Goal: Task Accomplishment & Management: Manage account settings

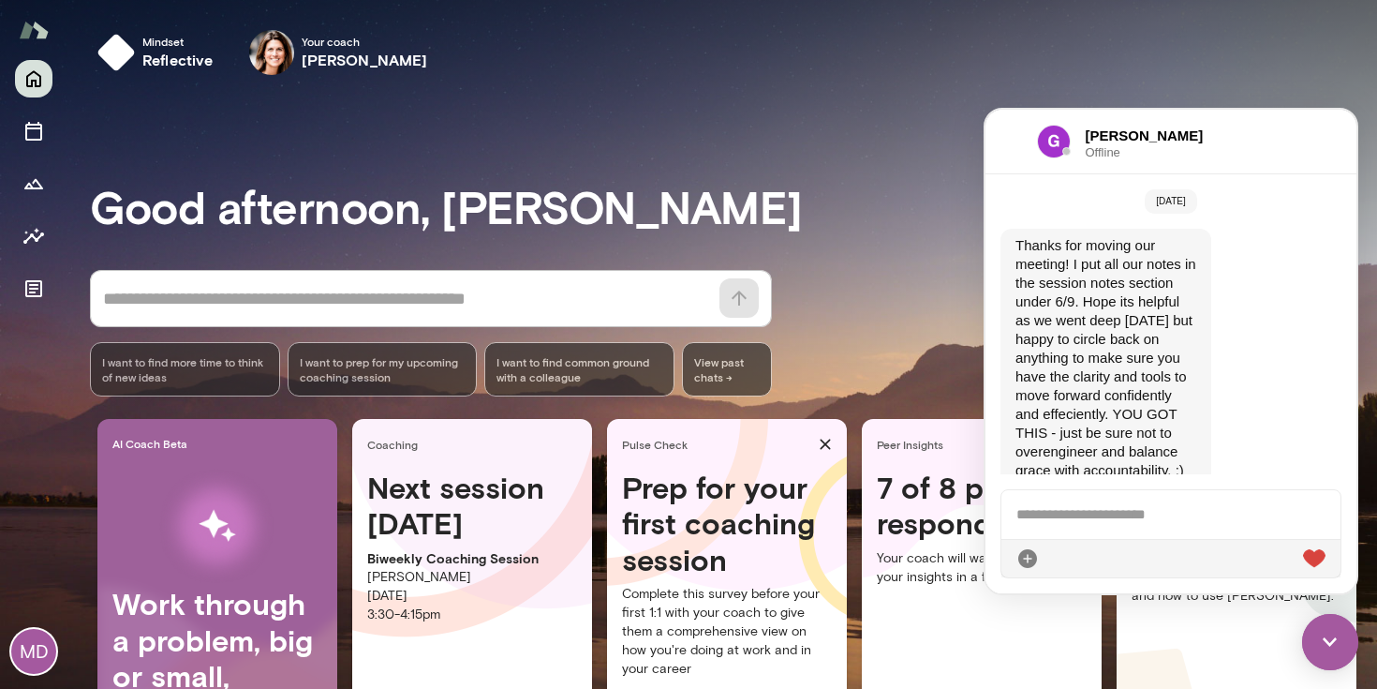
scroll to position [4798, 0]
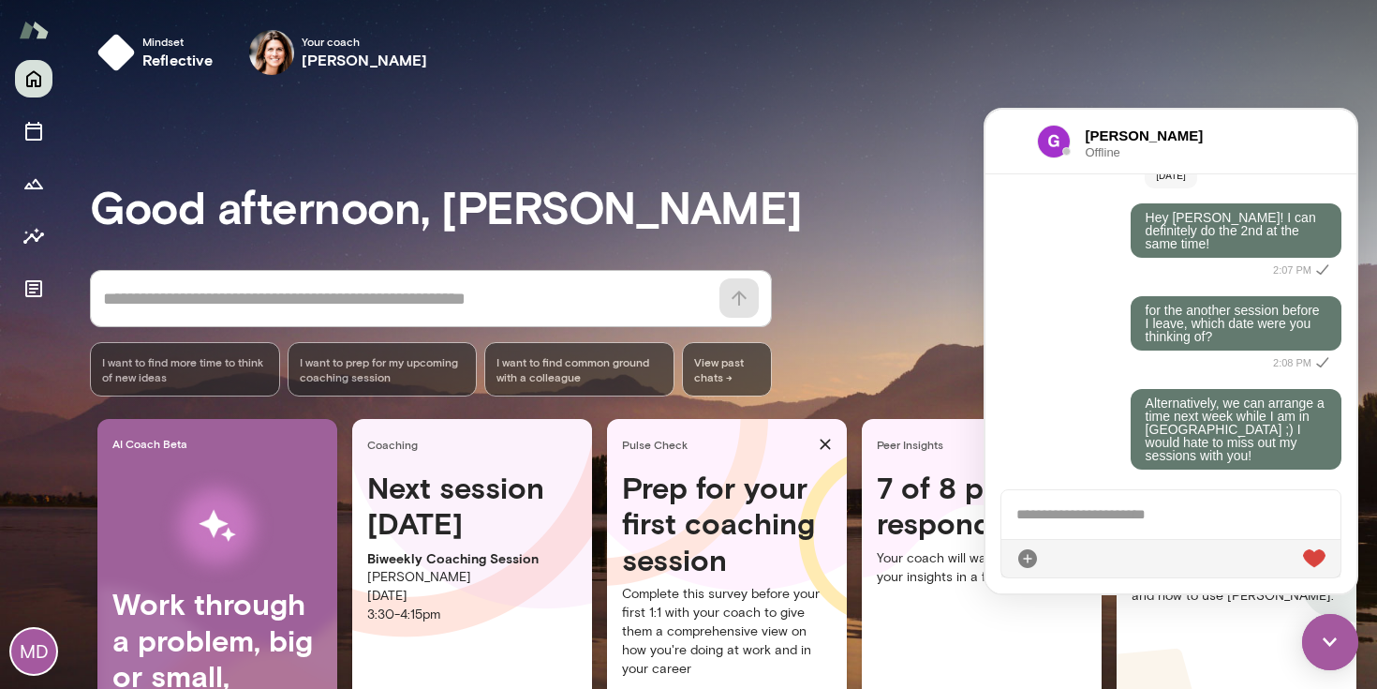
click at [915, 235] on div "Good afternoon, [PERSON_NAME] * ​ ​ I want to find more time to think of new id…" at bounding box center [733, 466] width 1287 height 709
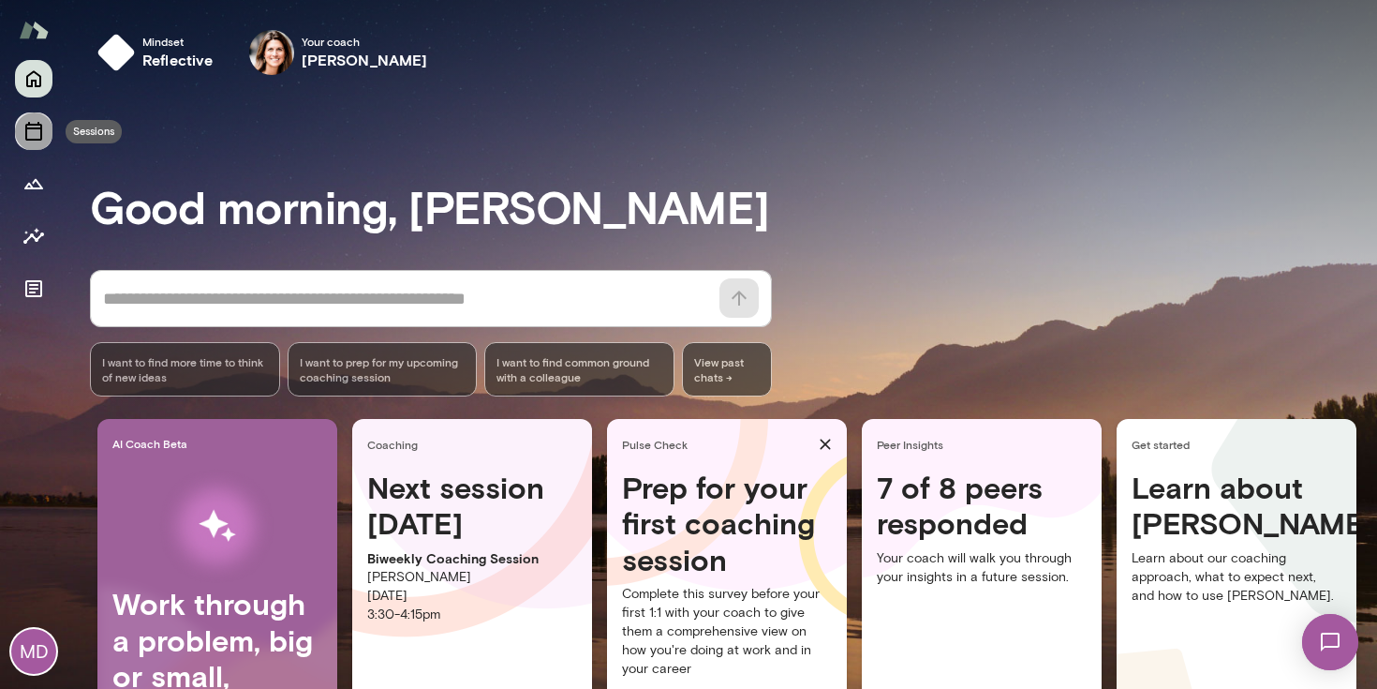
click at [35, 123] on icon "Sessions" at bounding box center [33, 131] width 22 height 22
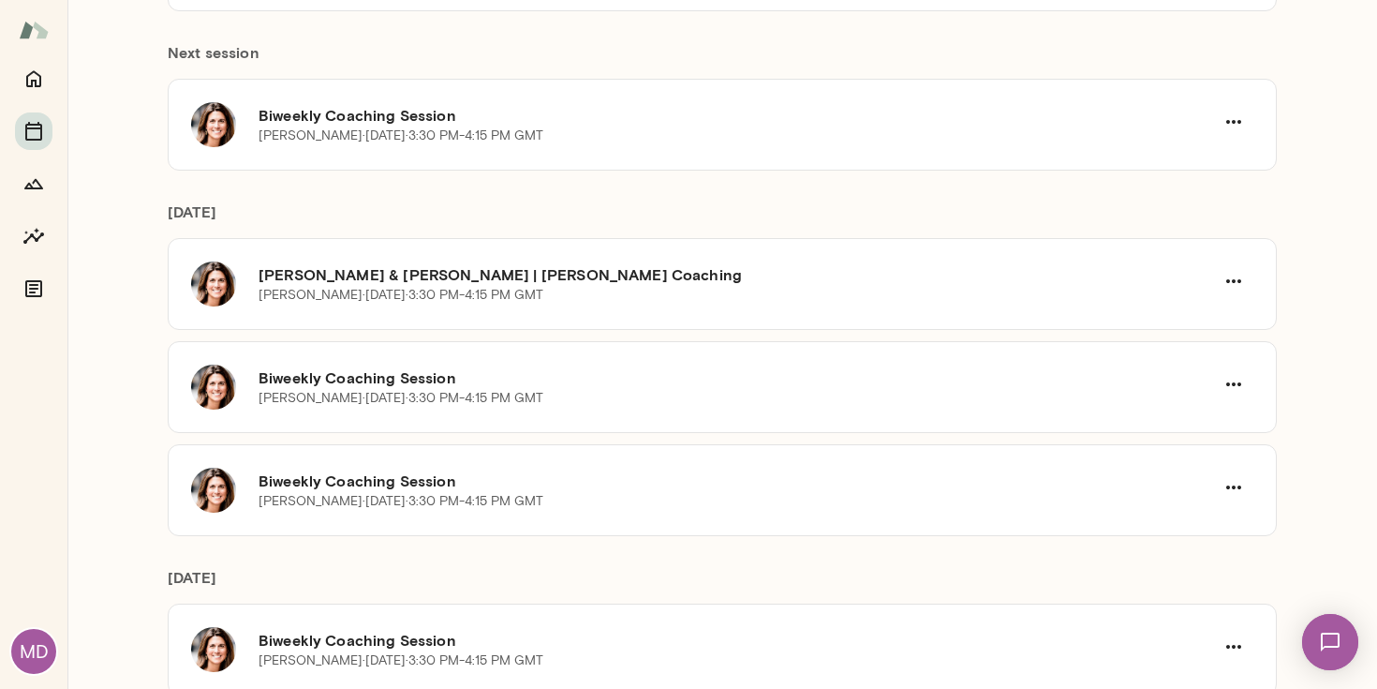
scroll to position [357, 0]
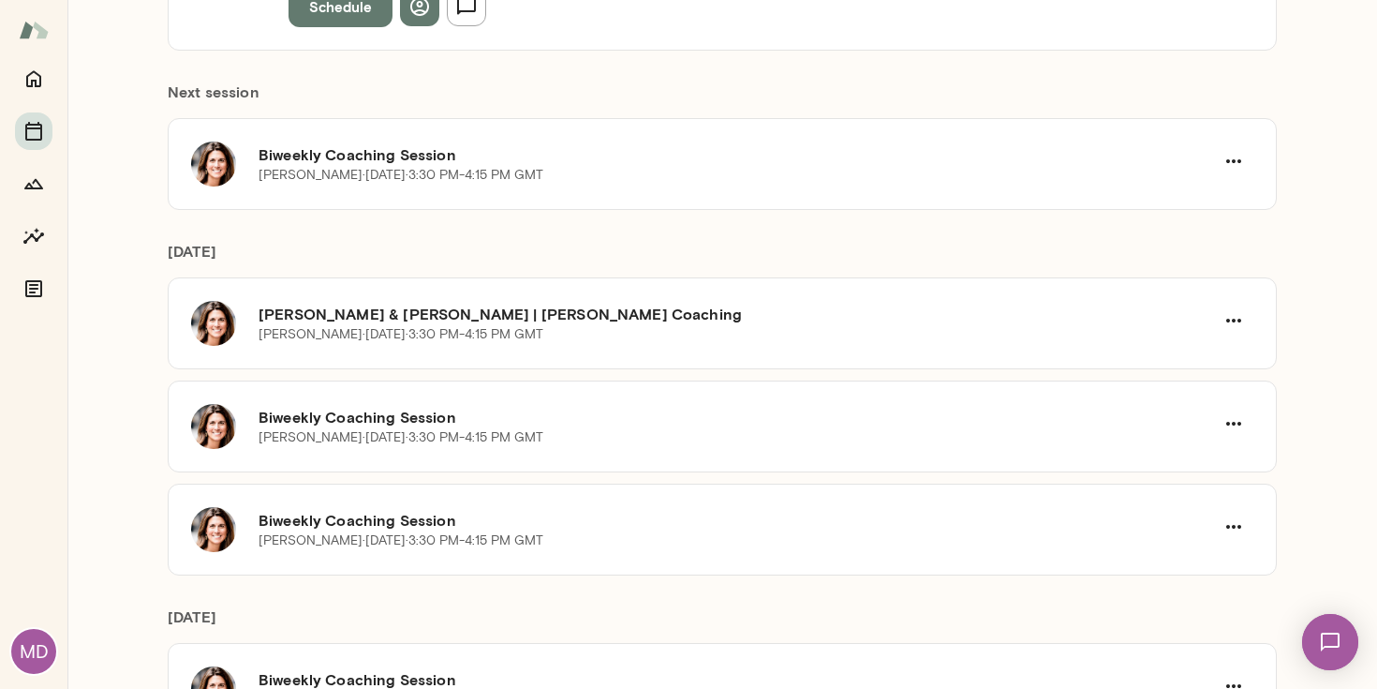
click at [1323, 641] on img at bounding box center [1330, 641] width 77 height 77
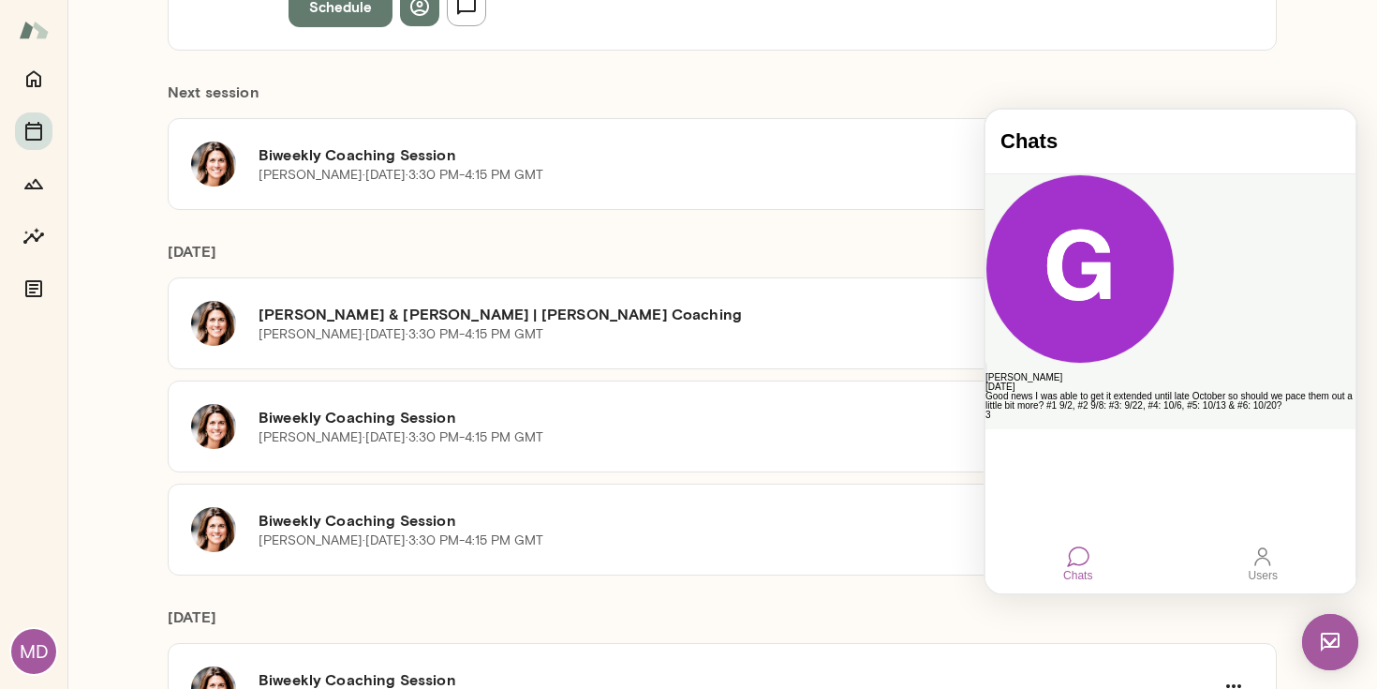
click at [1232, 392] on div "Good news I was able to get it extended until late October so should we pace th…" at bounding box center [1171, 401] width 370 height 19
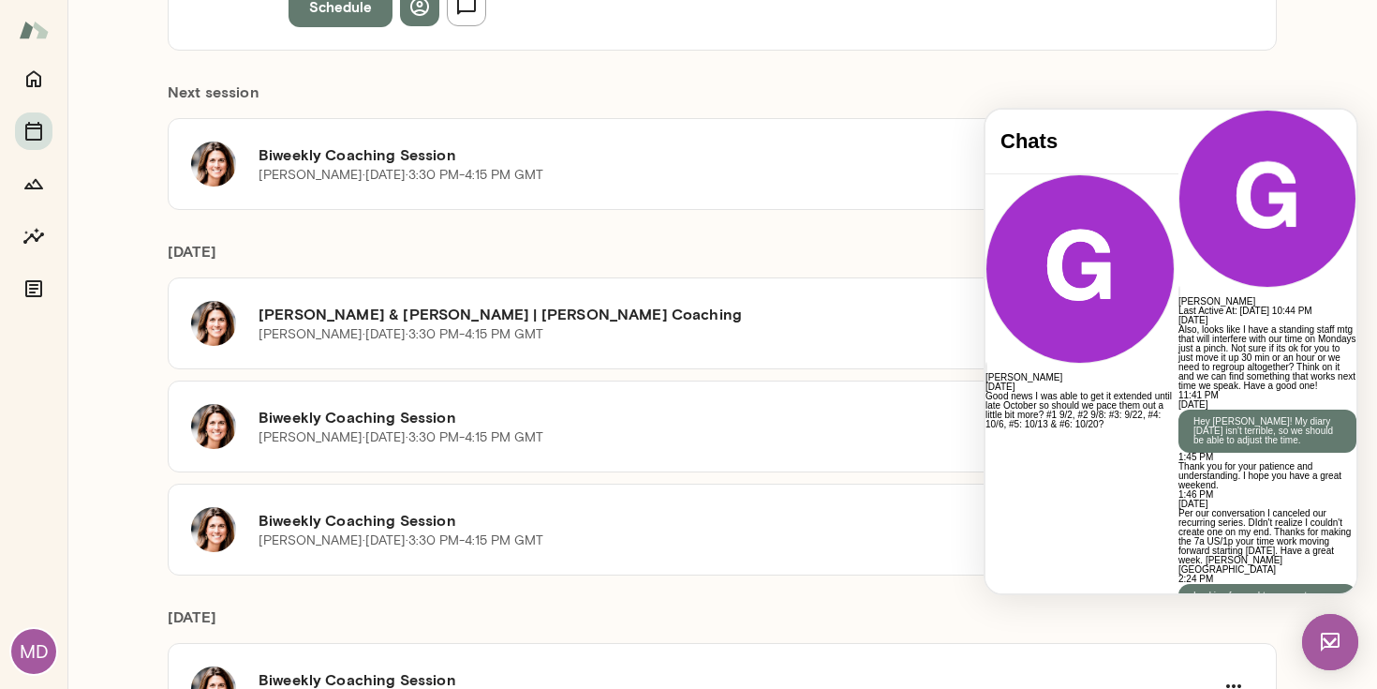
scroll to position [4167, 0]
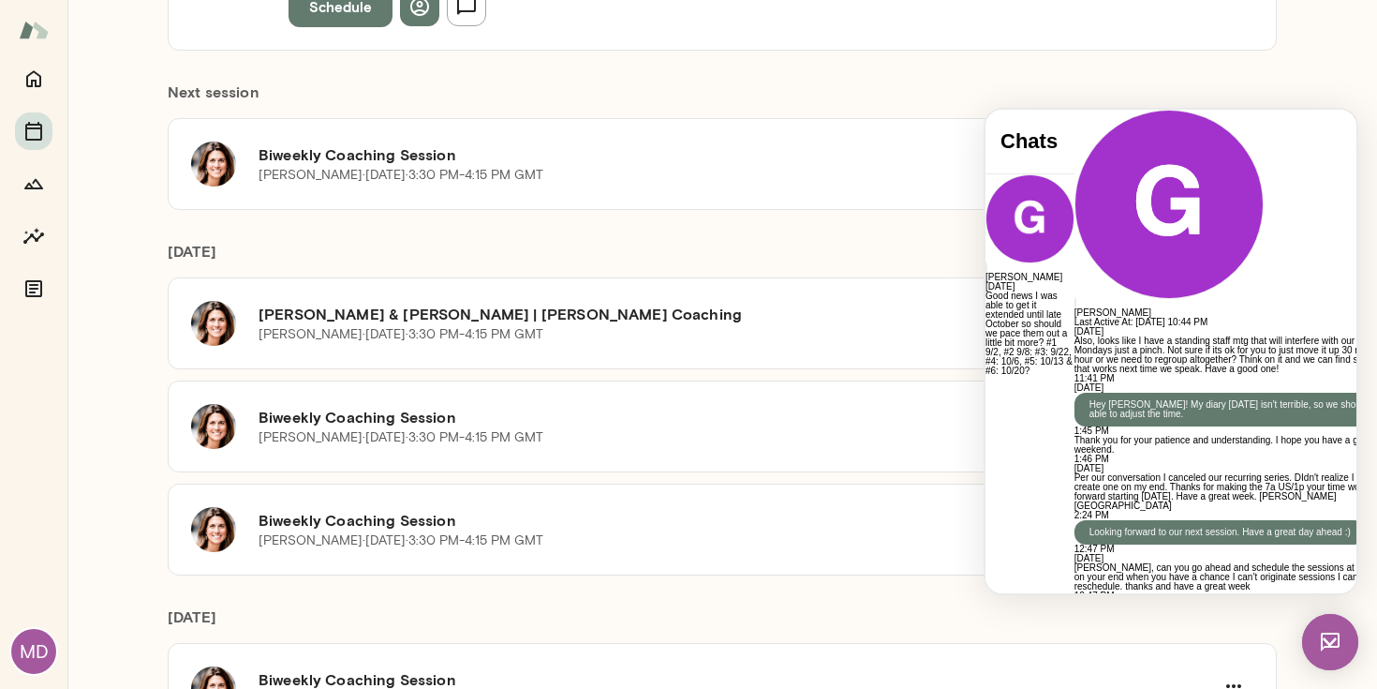
scroll to position [0, 0]
click at [837, 385] on div "Biweekly Coaching Session Gwen Throckmorton · Mon, Sep 15 · 3:30 PM-4:15 PM GMT" at bounding box center [722, 426] width 1109 height 92
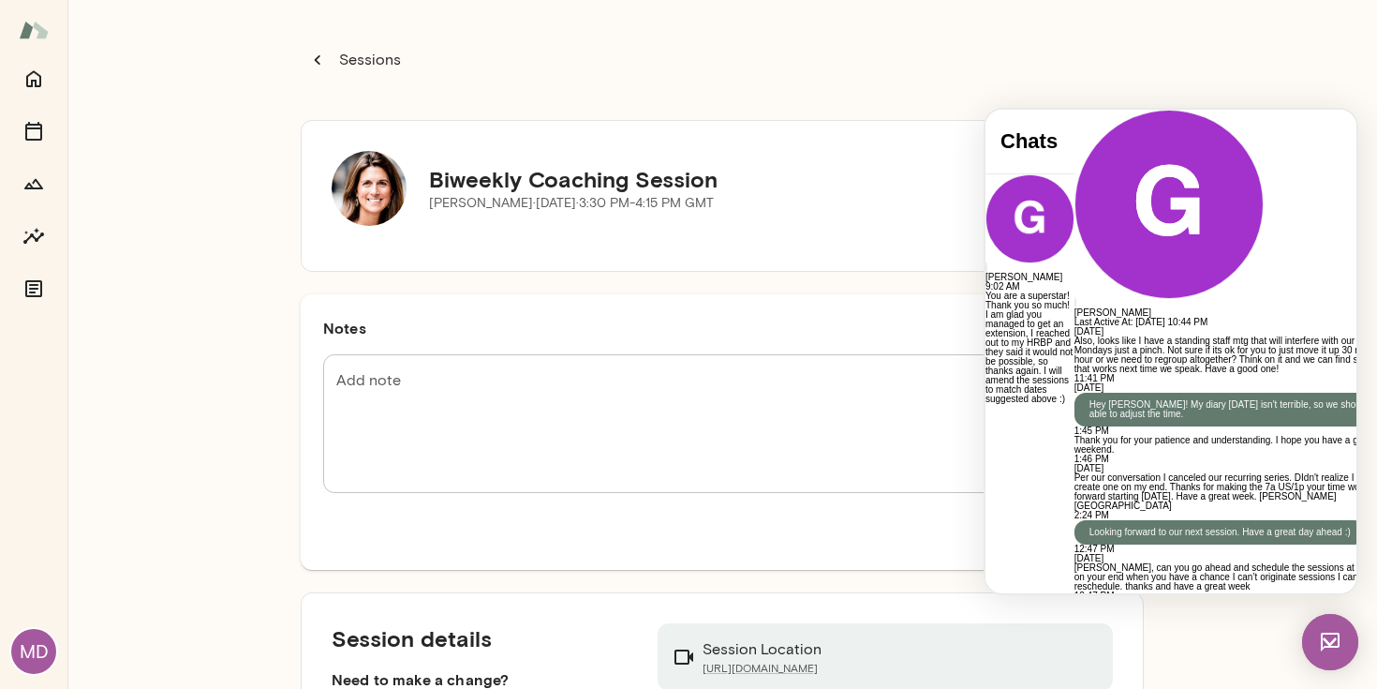
click at [1270, 60] on div "Sessions Biweekly Coaching Session Gwen Throckmorton · Mon, Sep 15 · 3:30 PM-4:…" at bounding box center [722, 344] width 1310 height 689
click at [342, 58] on p "Sessions" at bounding box center [368, 60] width 66 height 22
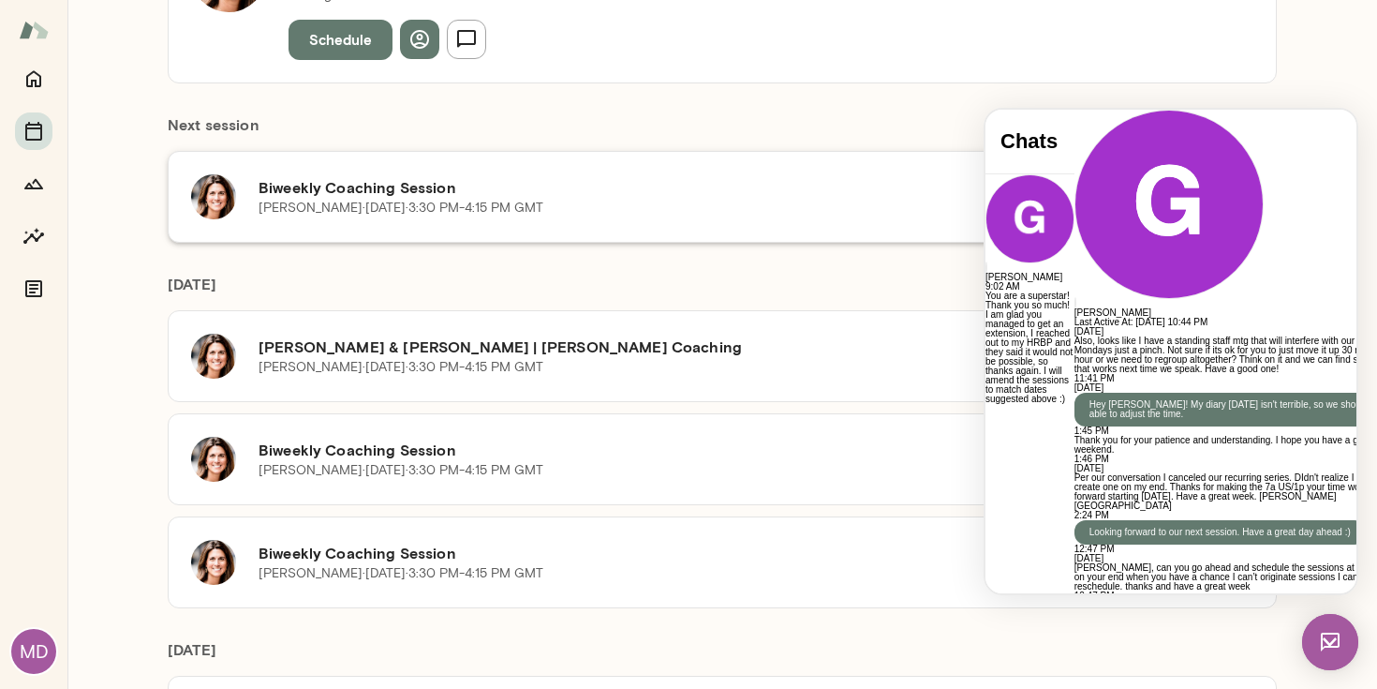
scroll to position [335, 0]
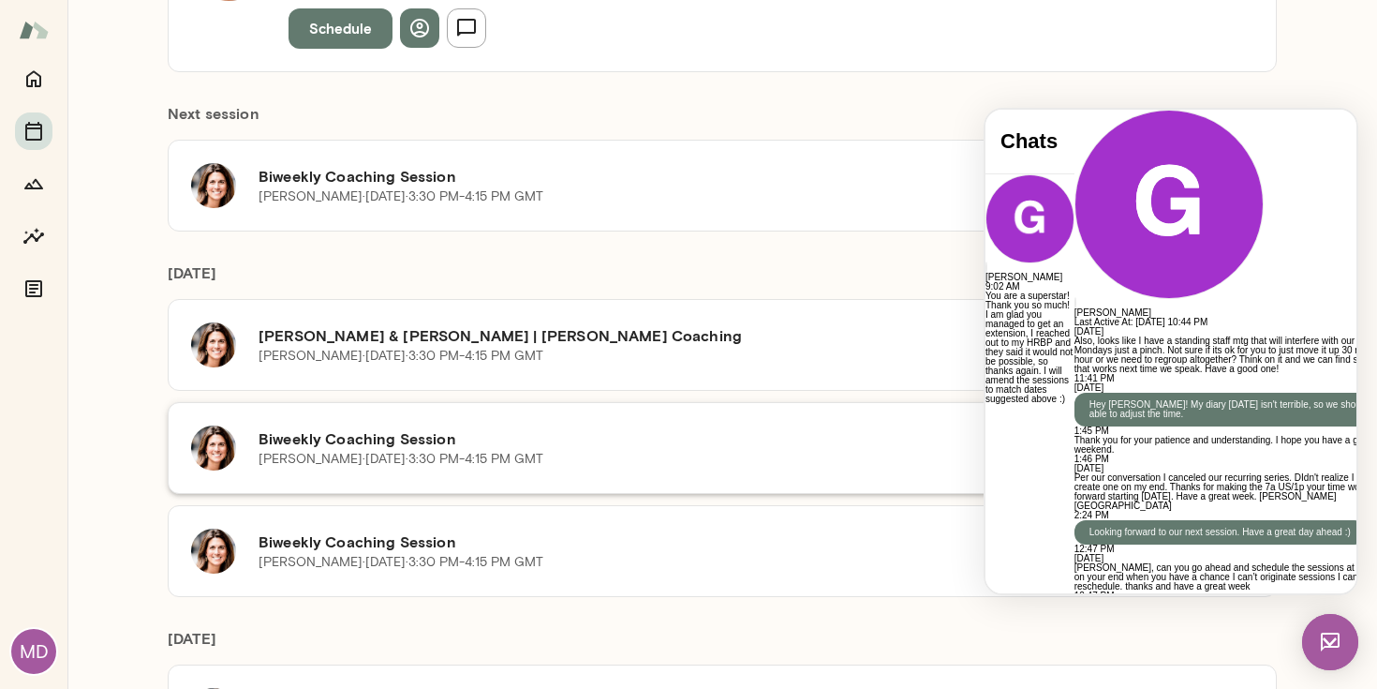
click at [806, 441] on h6 "Biweekly Coaching Session" at bounding box center [737, 438] width 956 height 22
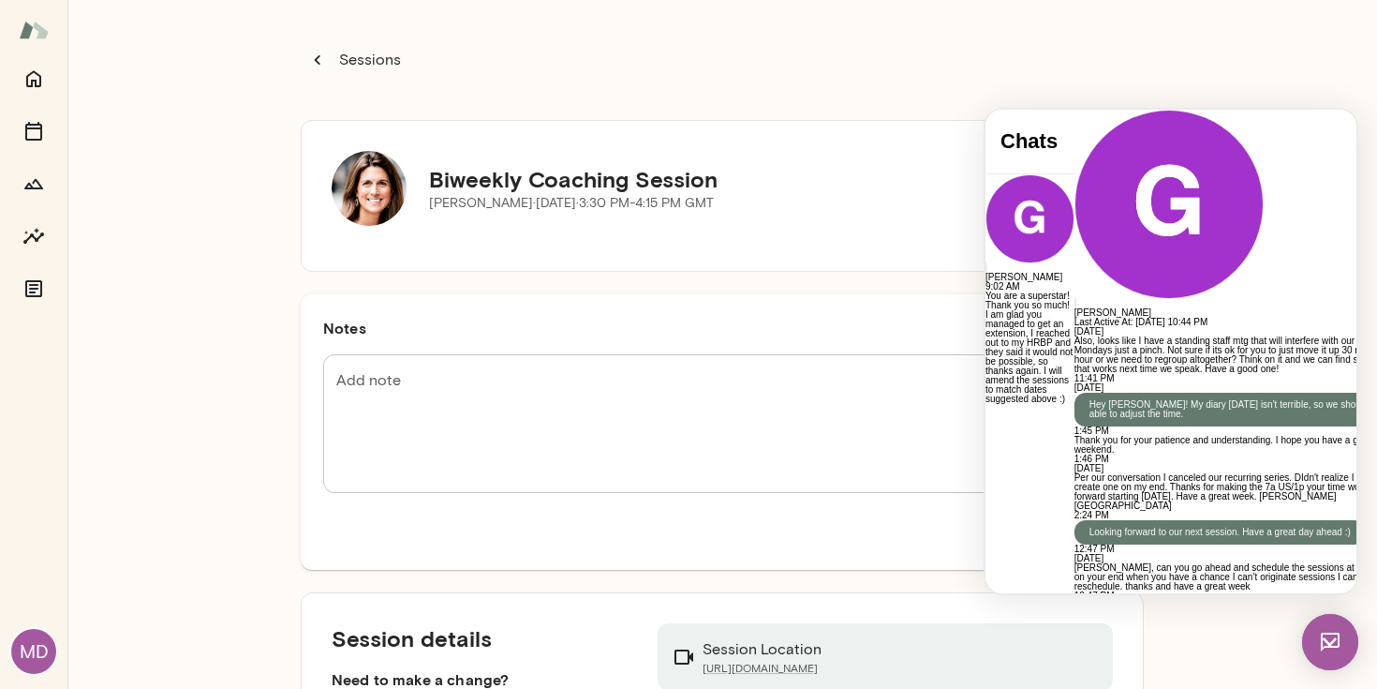
click at [1343, 639] on img at bounding box center [1330, 642] width 56 height 56
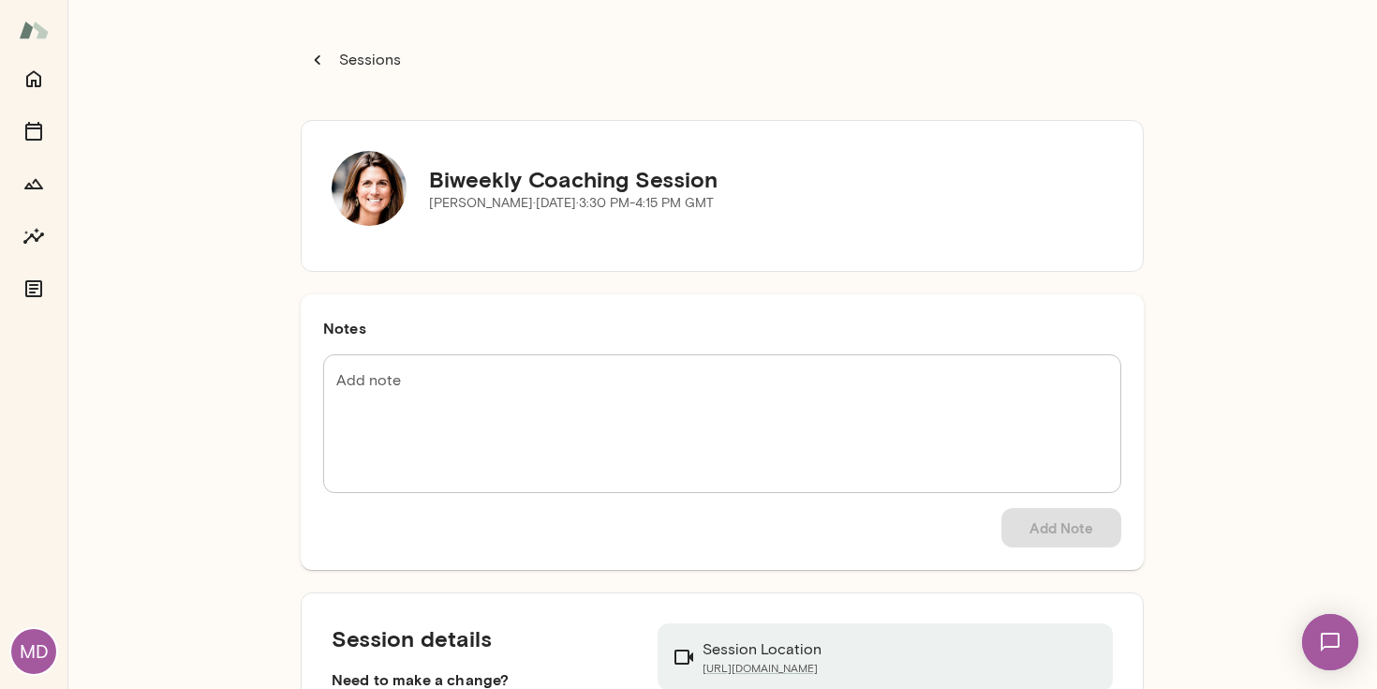
scroll to position [138, 0]
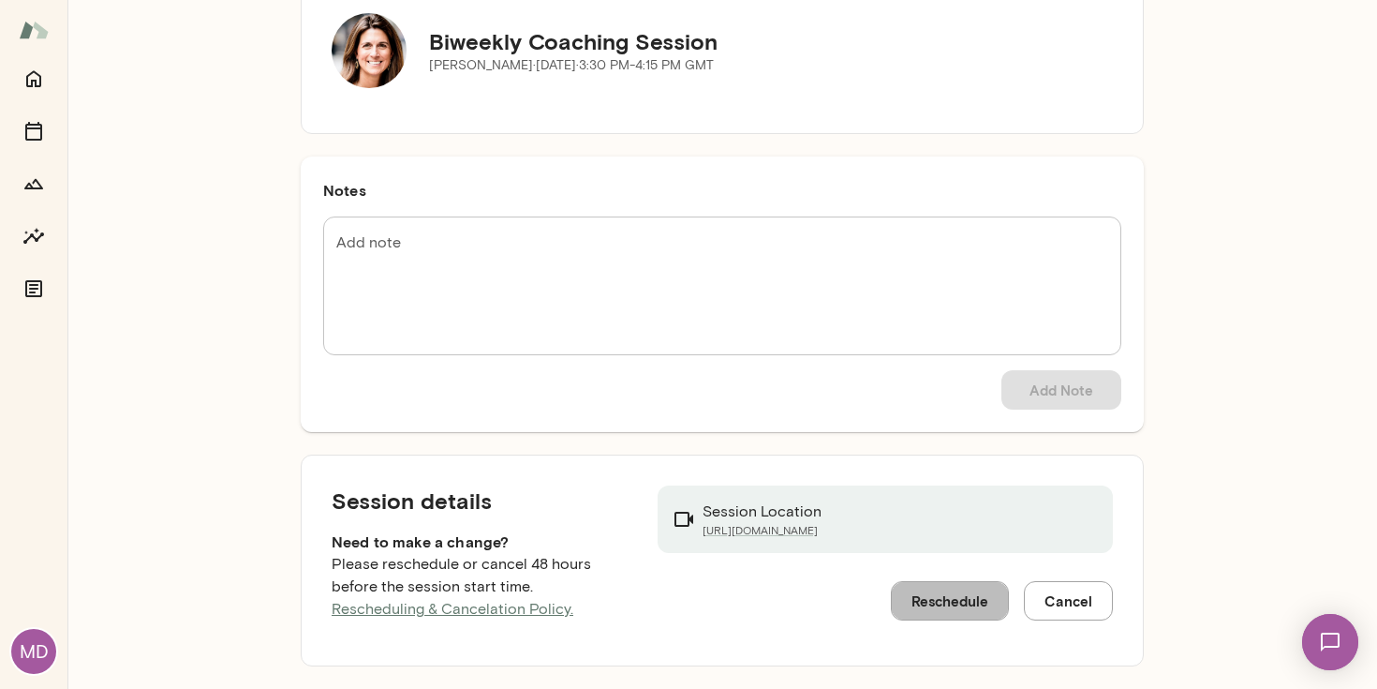
click at [909, 594] on button "Reschedule" at bounding box center [950, 600] width 118 height 39
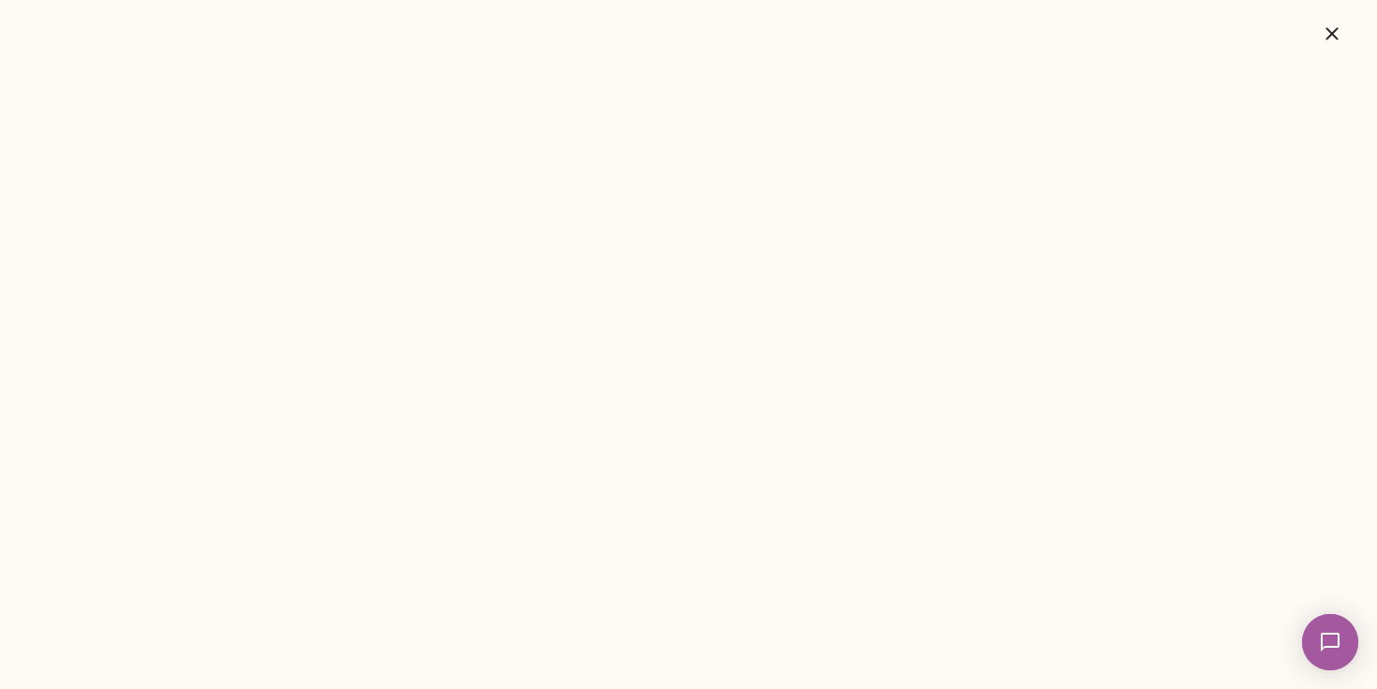
click at [1320, 634] on img at bounding box center [1330, 641] width 77 height 77
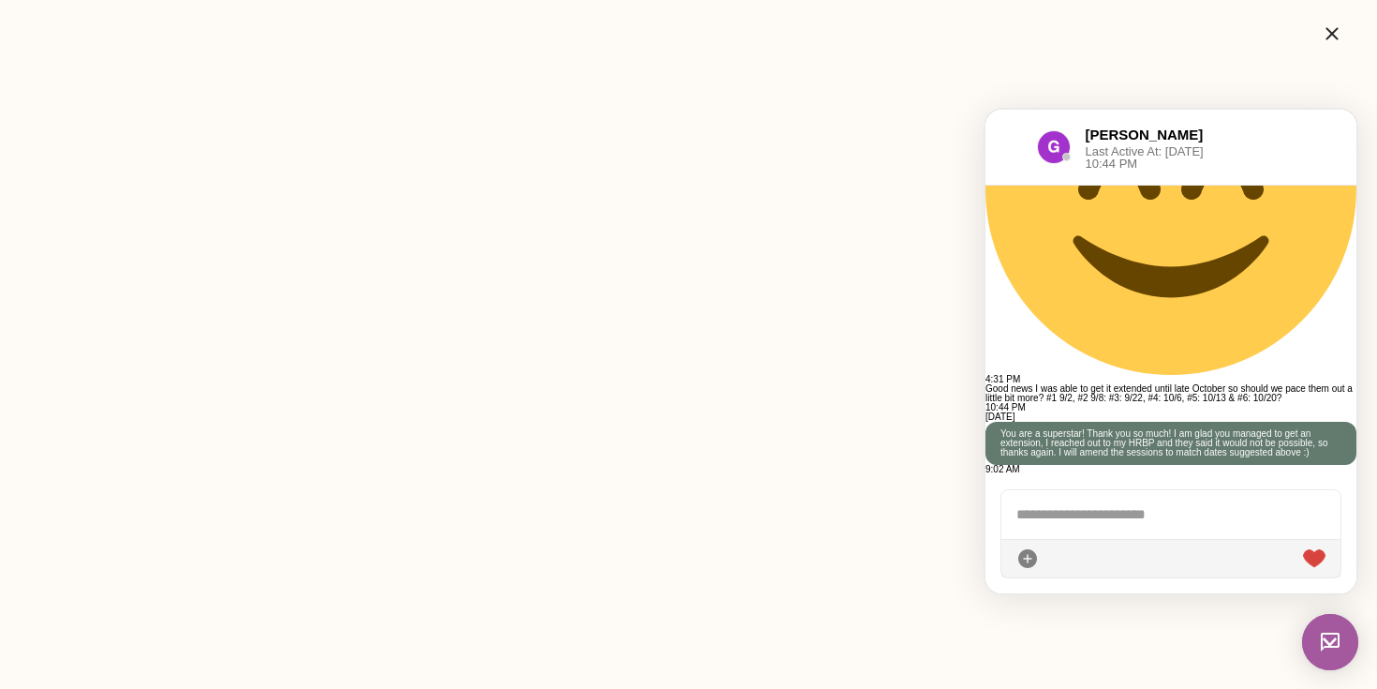
scroll to position [4019, 0]
click at [1328, 638] on img at bounding box center [1330, 642] width 56 height 56
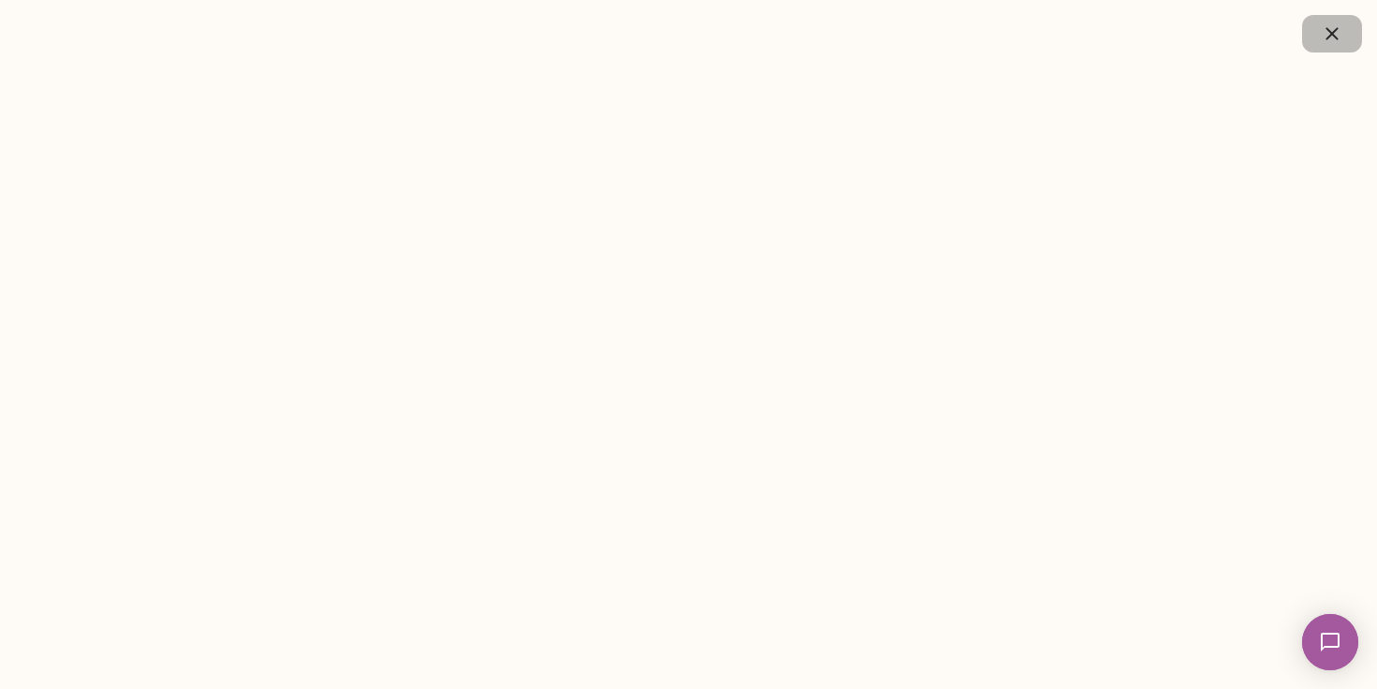
click at [1329, 34] on icon "button" at bounding box center [1332, 33] width 22 height 22
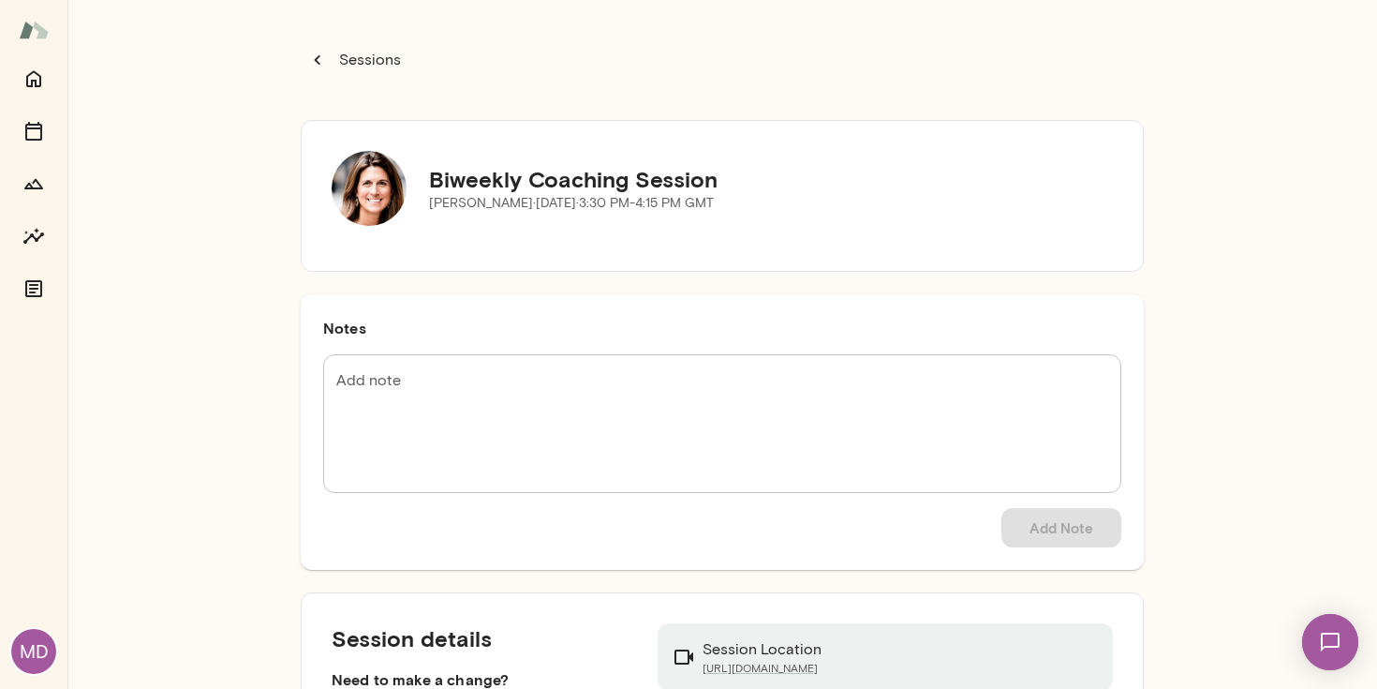
scroll to position [0, 0]
click at [364, 72] on button "Sessions" at bounding box center [356, 59] width 111 height 37
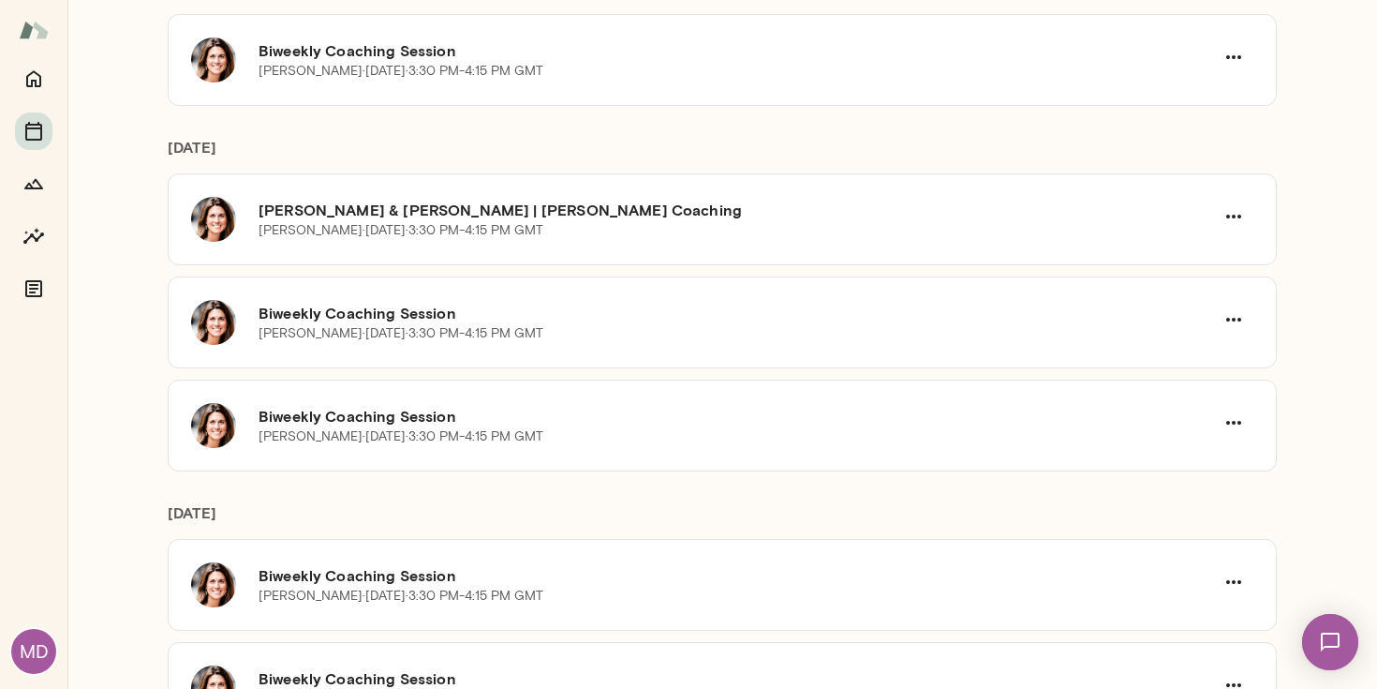
scroll to position [465, 0]
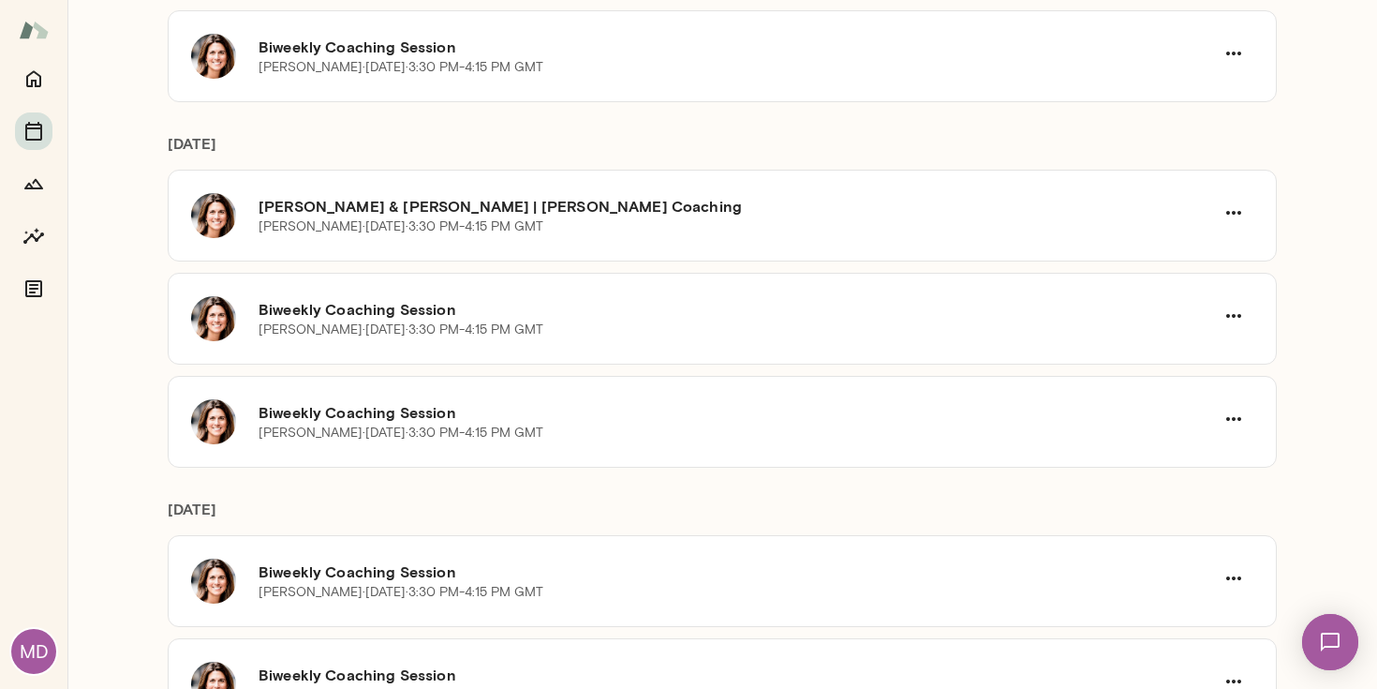
click at [1330, 625] on img at bounding box center [1330, 641] width 77 height 77
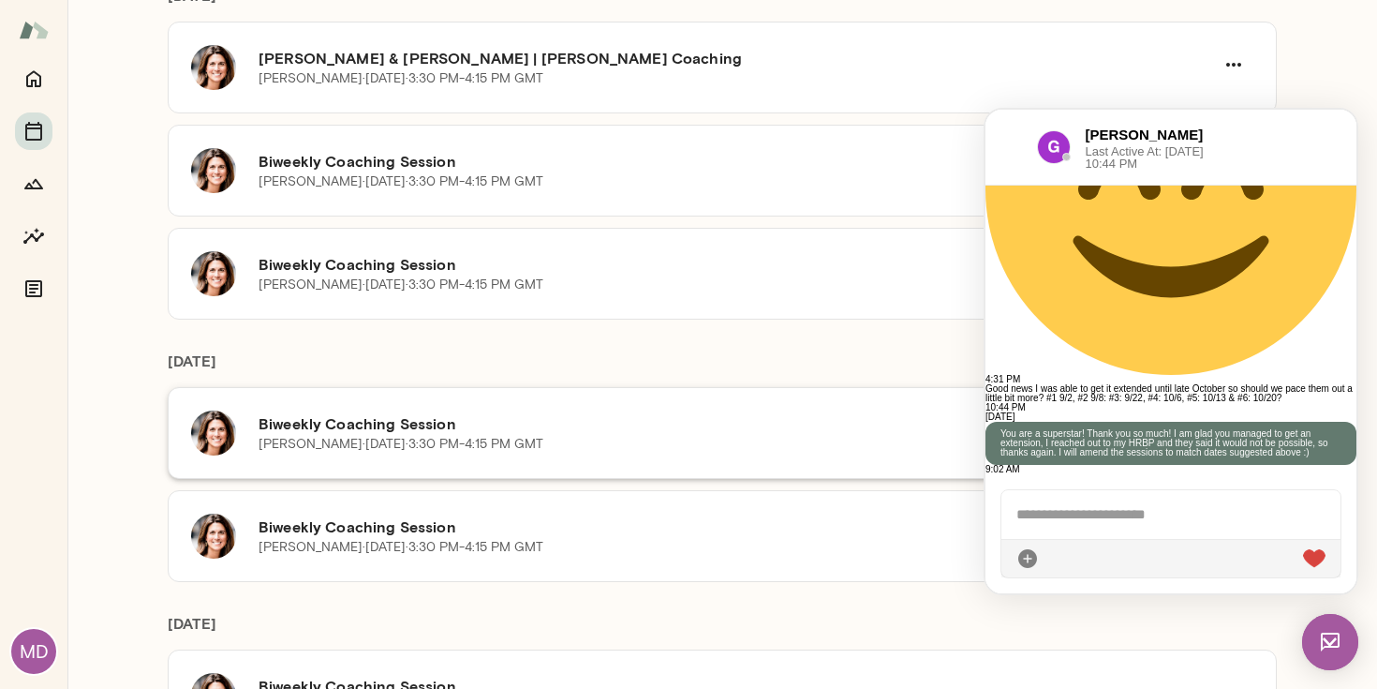
scroll to position [612, 0]
click at [706, 534] on h6 "Biweekly Coaching Session" at bounding box center [737, 527] width 956 height 22
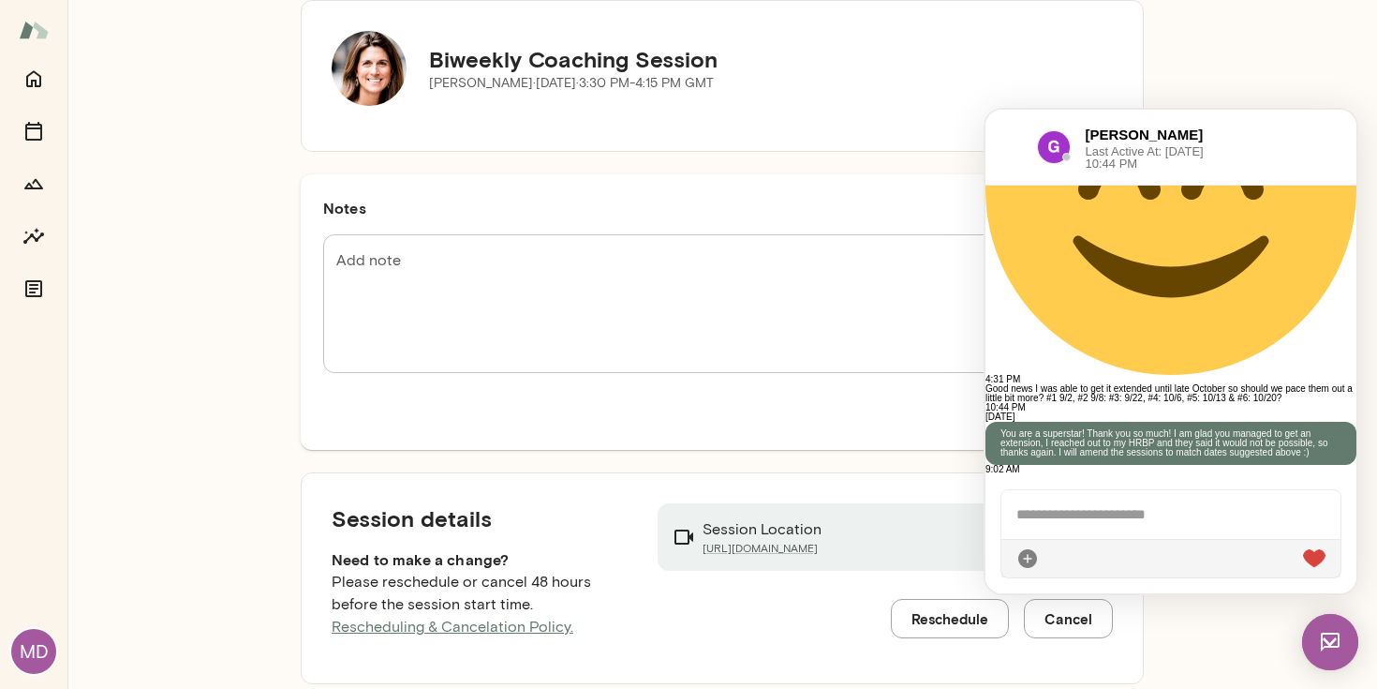
scroll to position [138, 0]
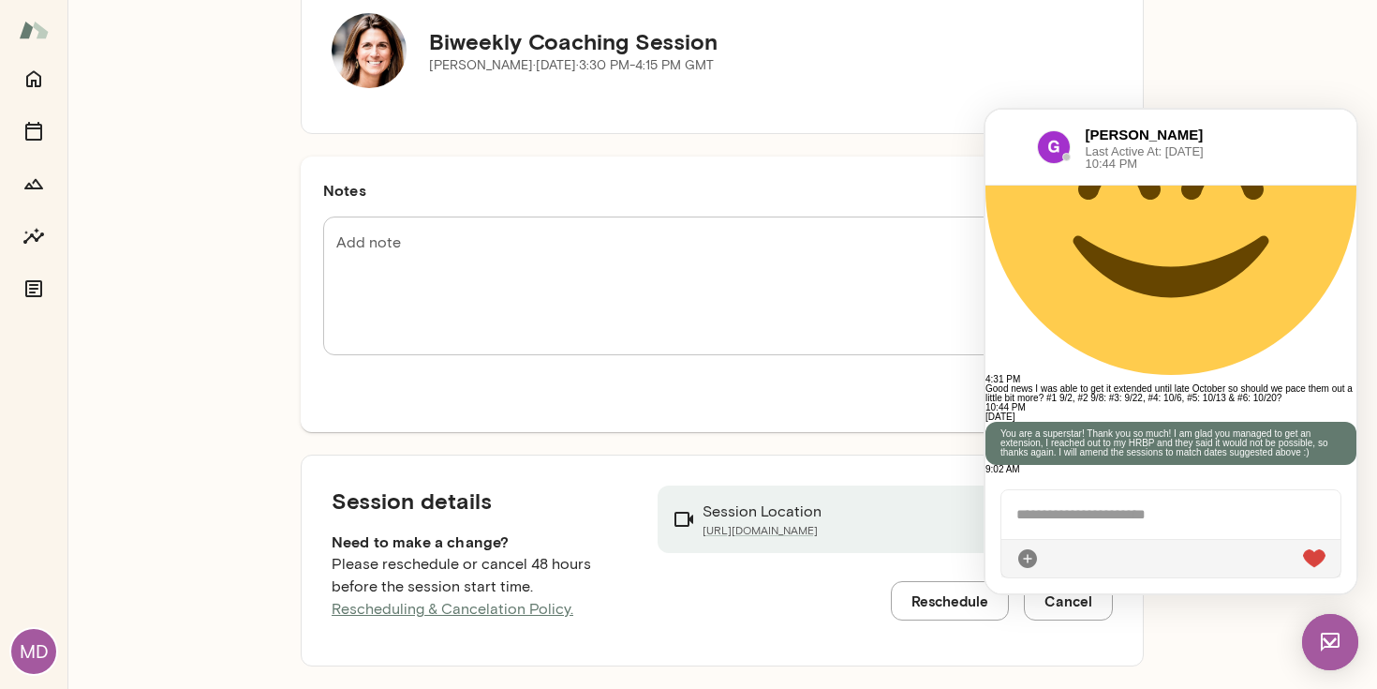
click at [985, 613] on button "Reschedule" at bounding box center [950, 600] width 118 height 39
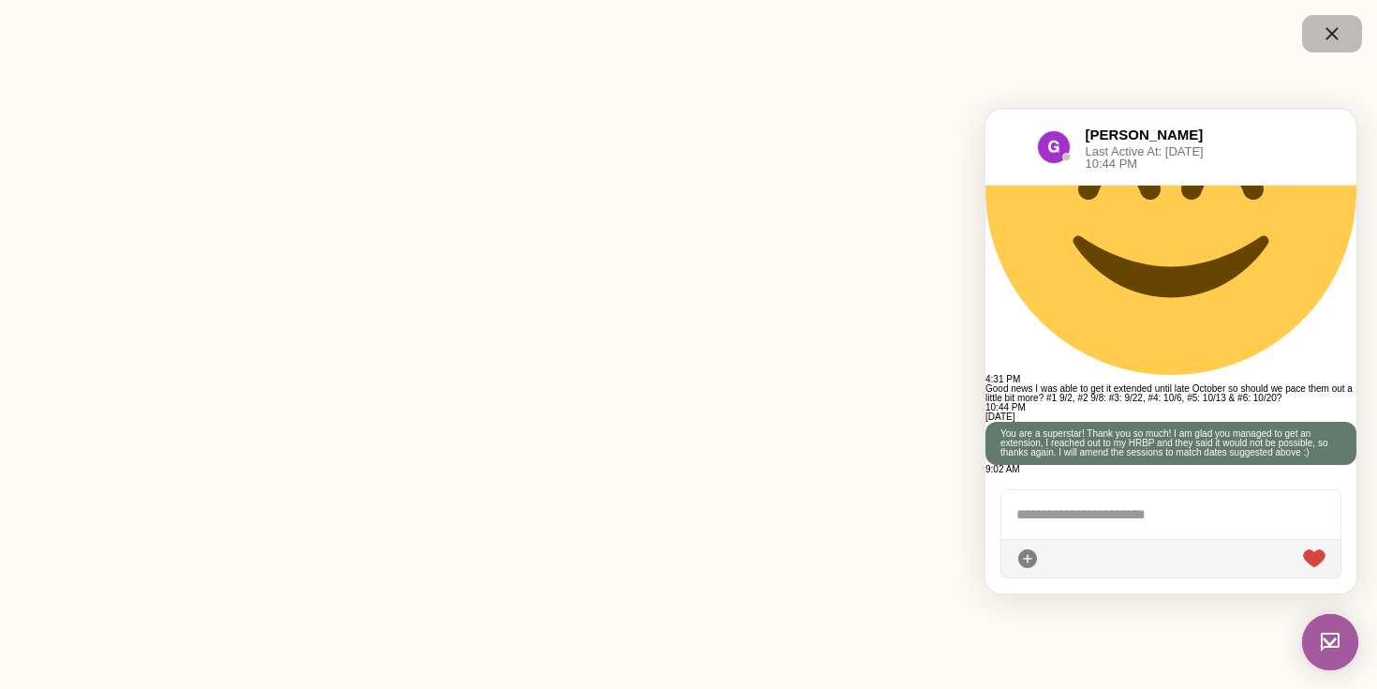
click at [1333, 23] on icon "button" at bounding box center [1332, 33] width 22 height 22
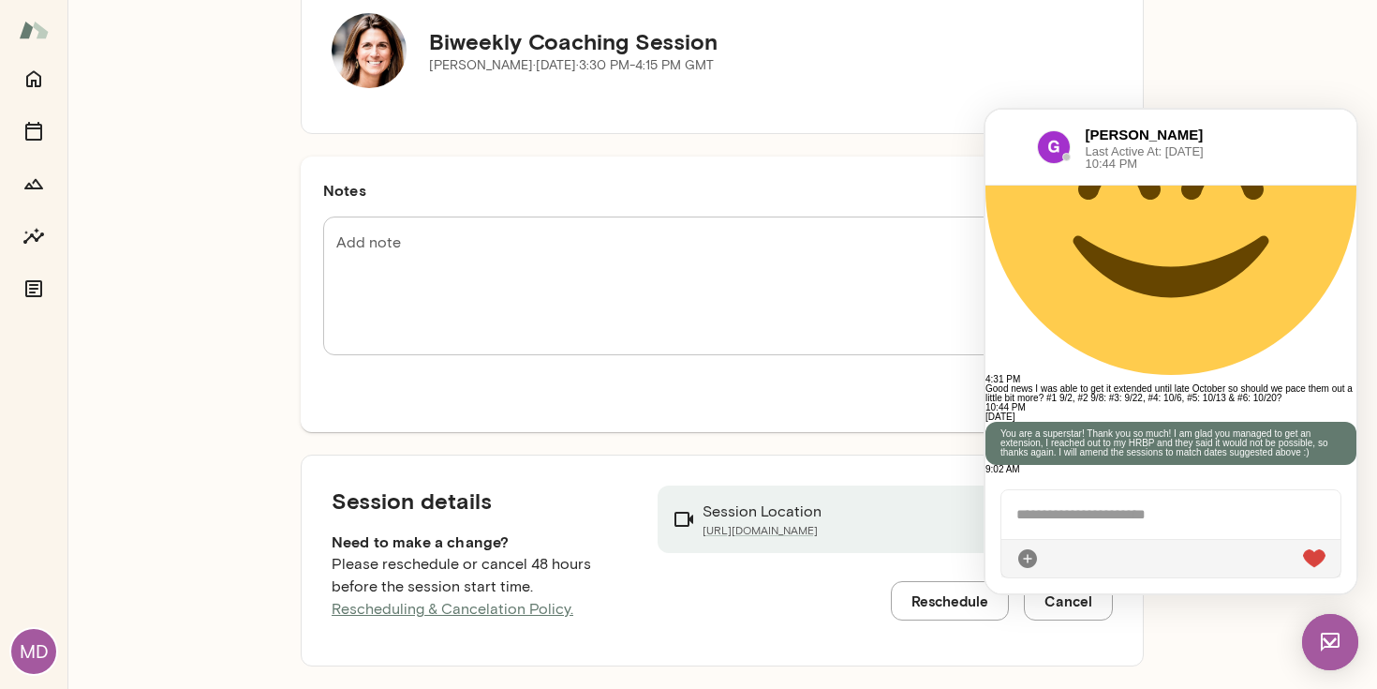
click at [1314, 633] on img at bounding box center [1330, 642] width 56 height 56
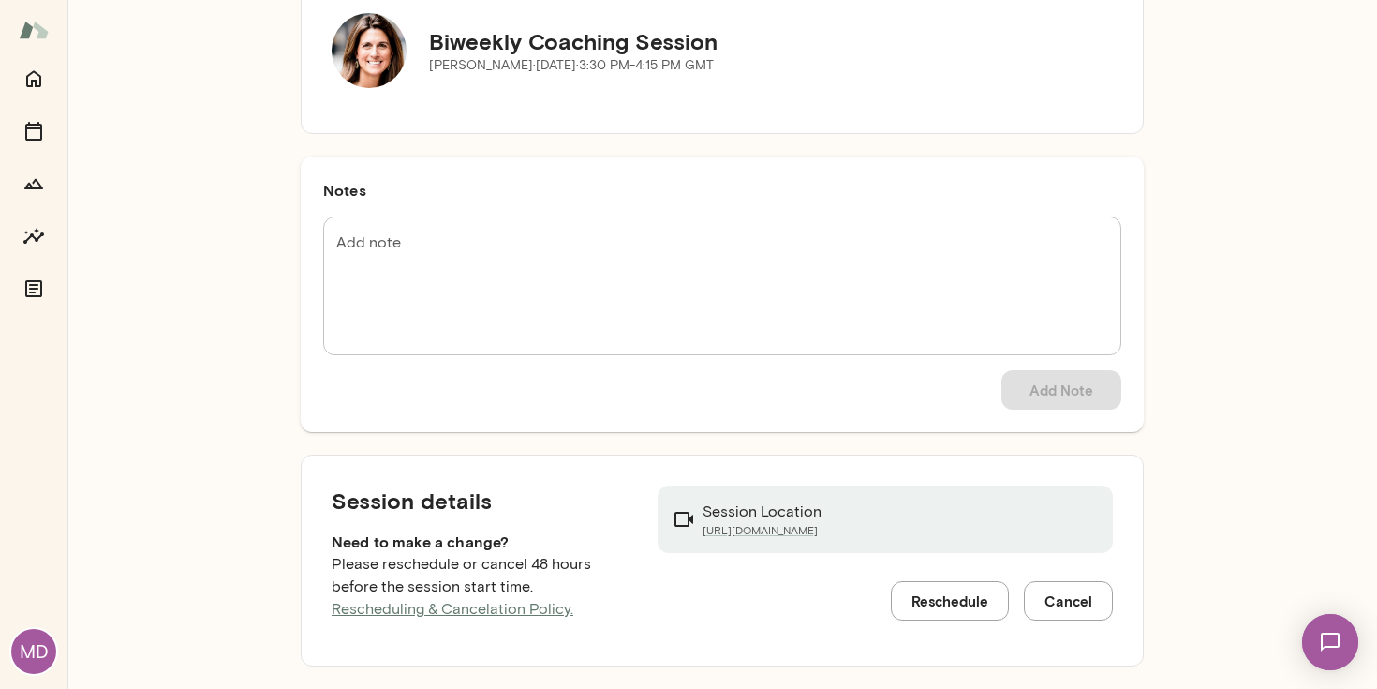
click at [967, 596] on button "Reschedule" at bounding box center [950, 600] width 118 height 39
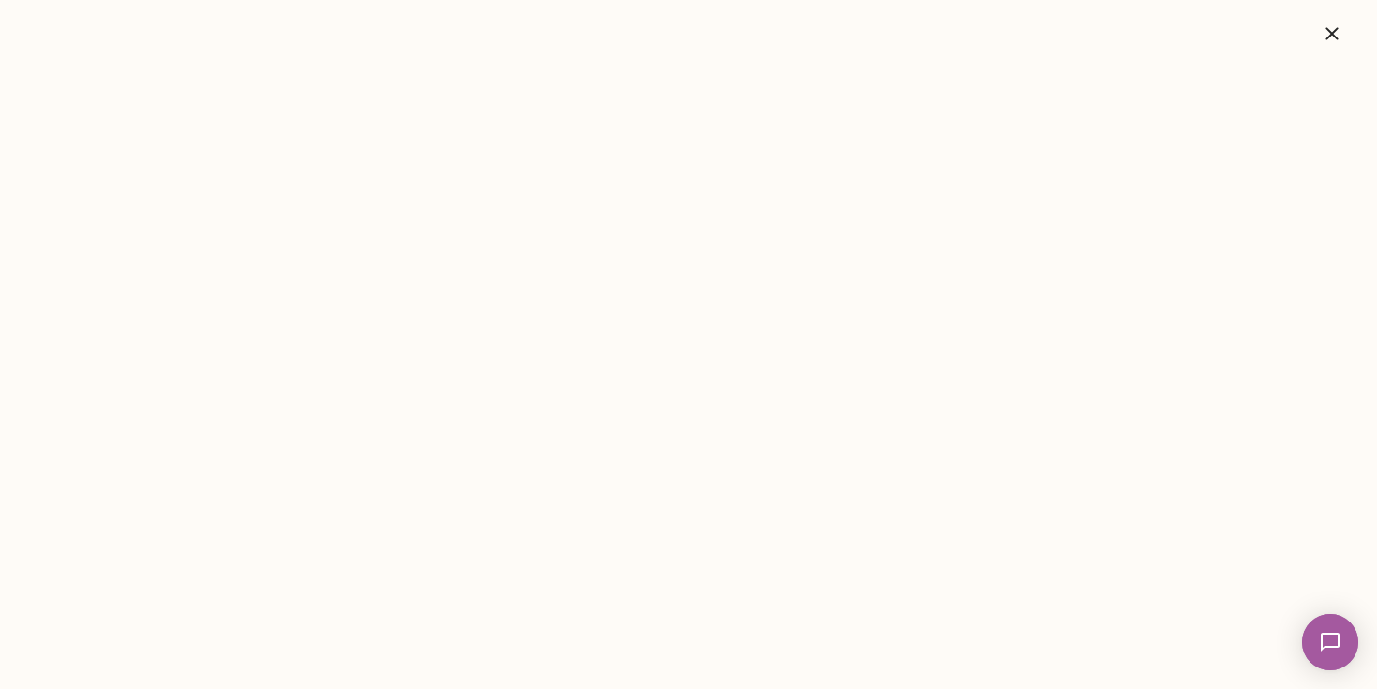
click at [1342, 645] on img at bounding box center [1330, 641] width 77 height 77
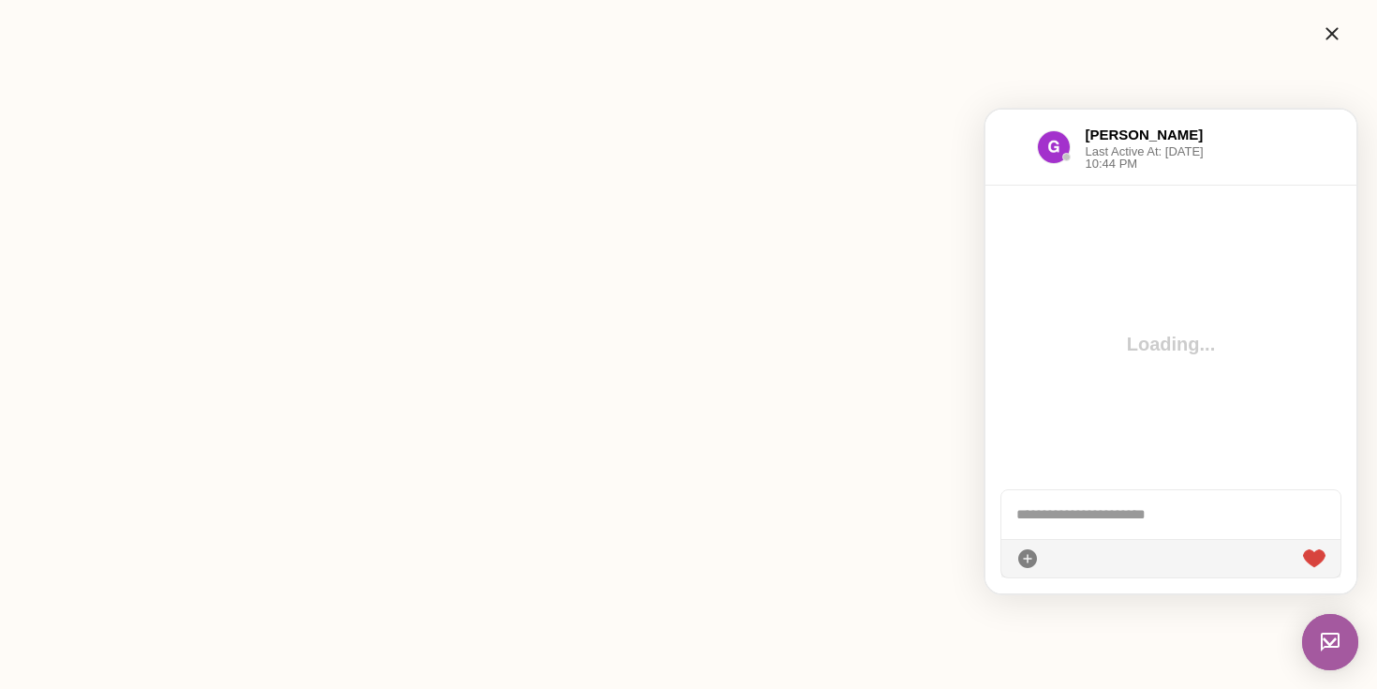
scroll to position [4089, 0]
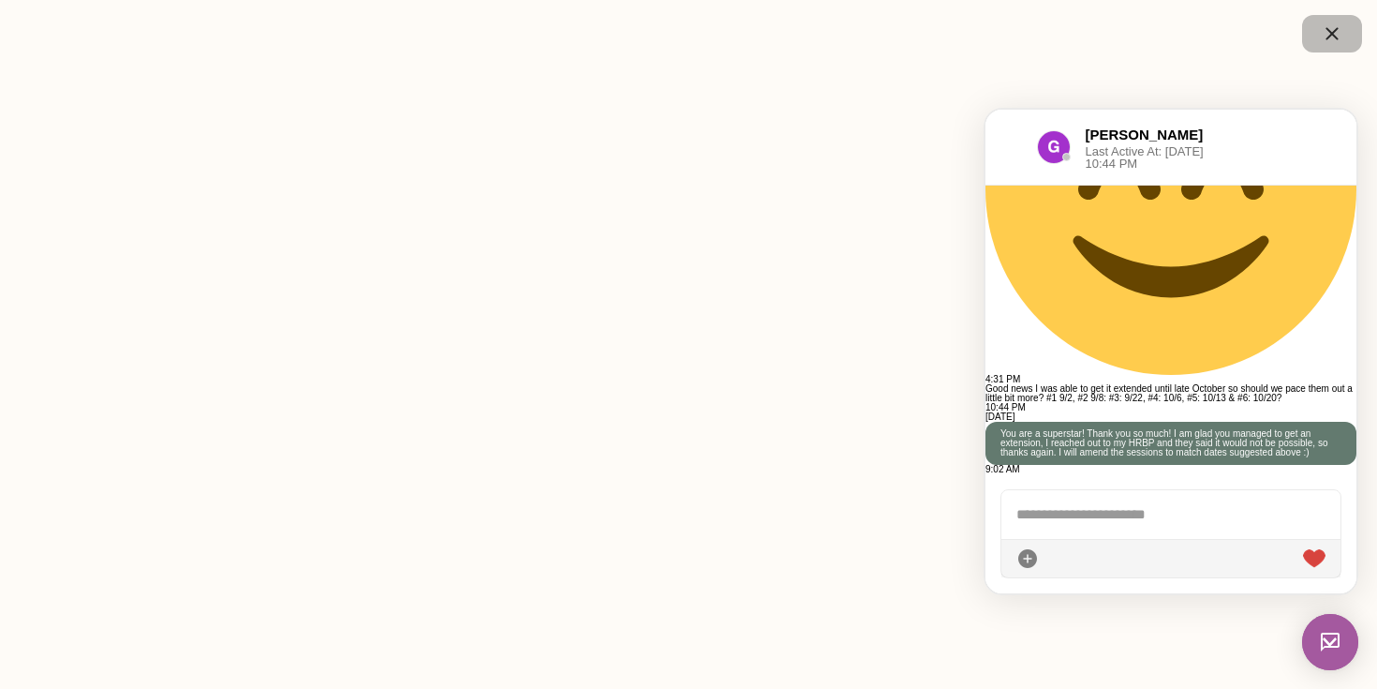
click at [1327, 33] on icon "button" at bounding box center [1332, 33] width 22 height 22
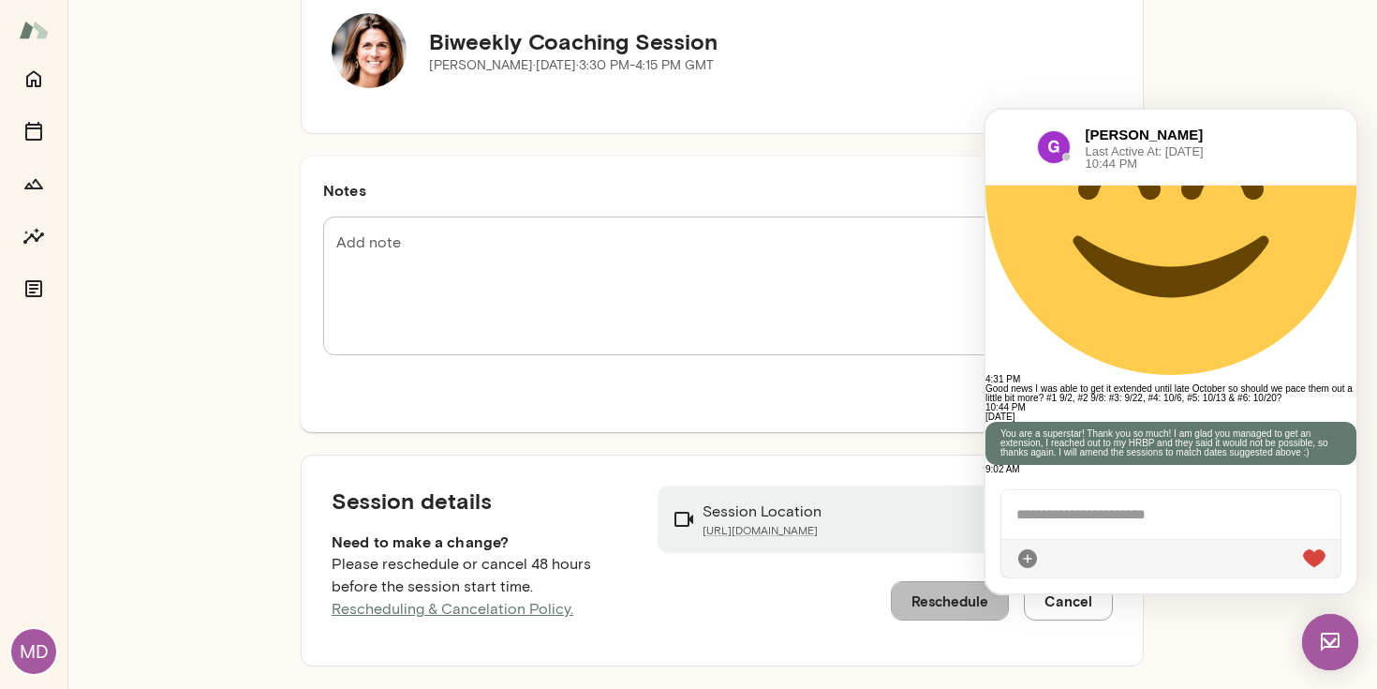
click at [984, 601] on button "Reschedule" at bounding box center [950, 600] width 118 height 39
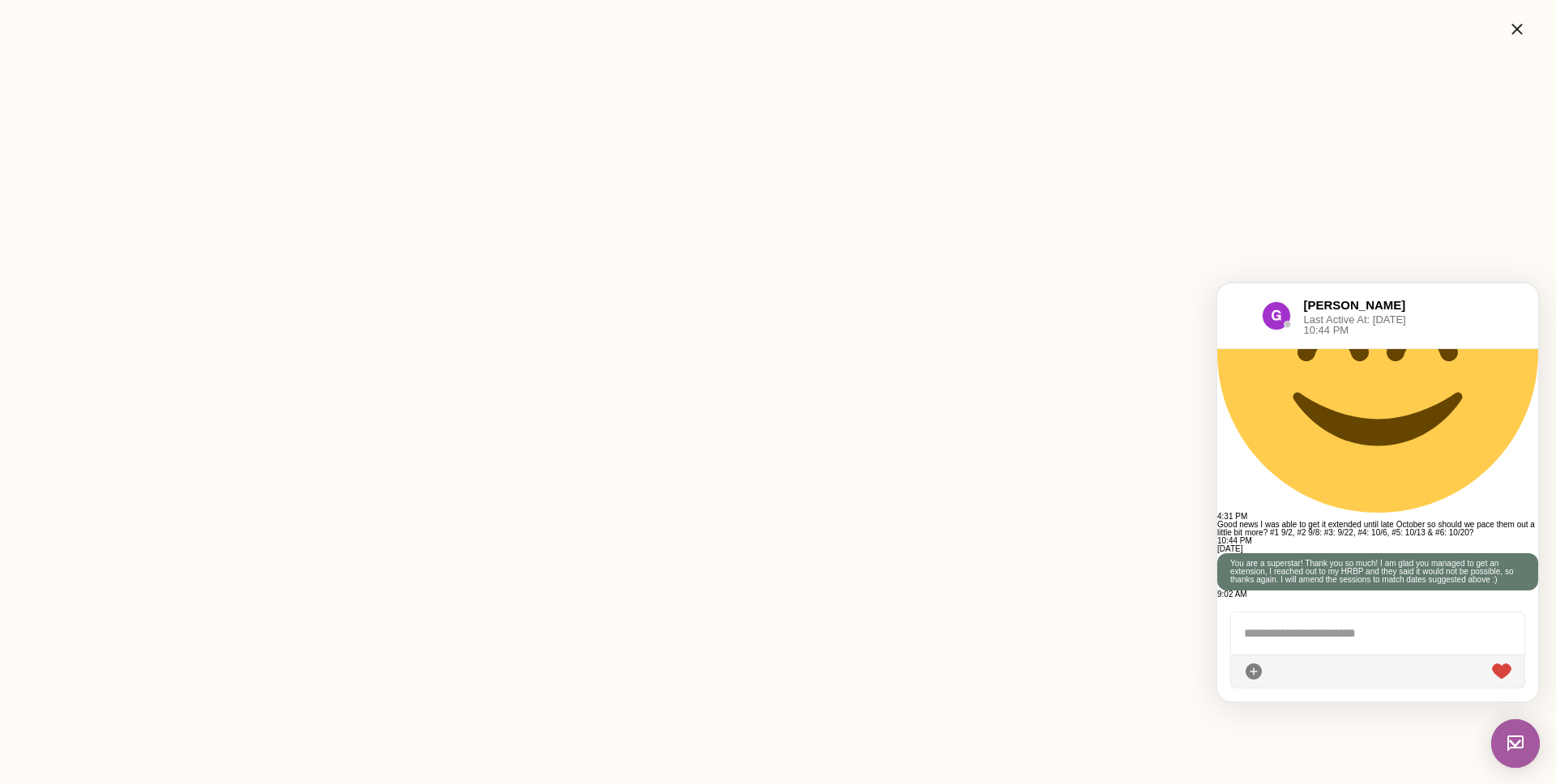
scroll to position [3474, 0]
click at [1190, 24] on icon "button" at bounding box center [1517, 29] width 19 height 19
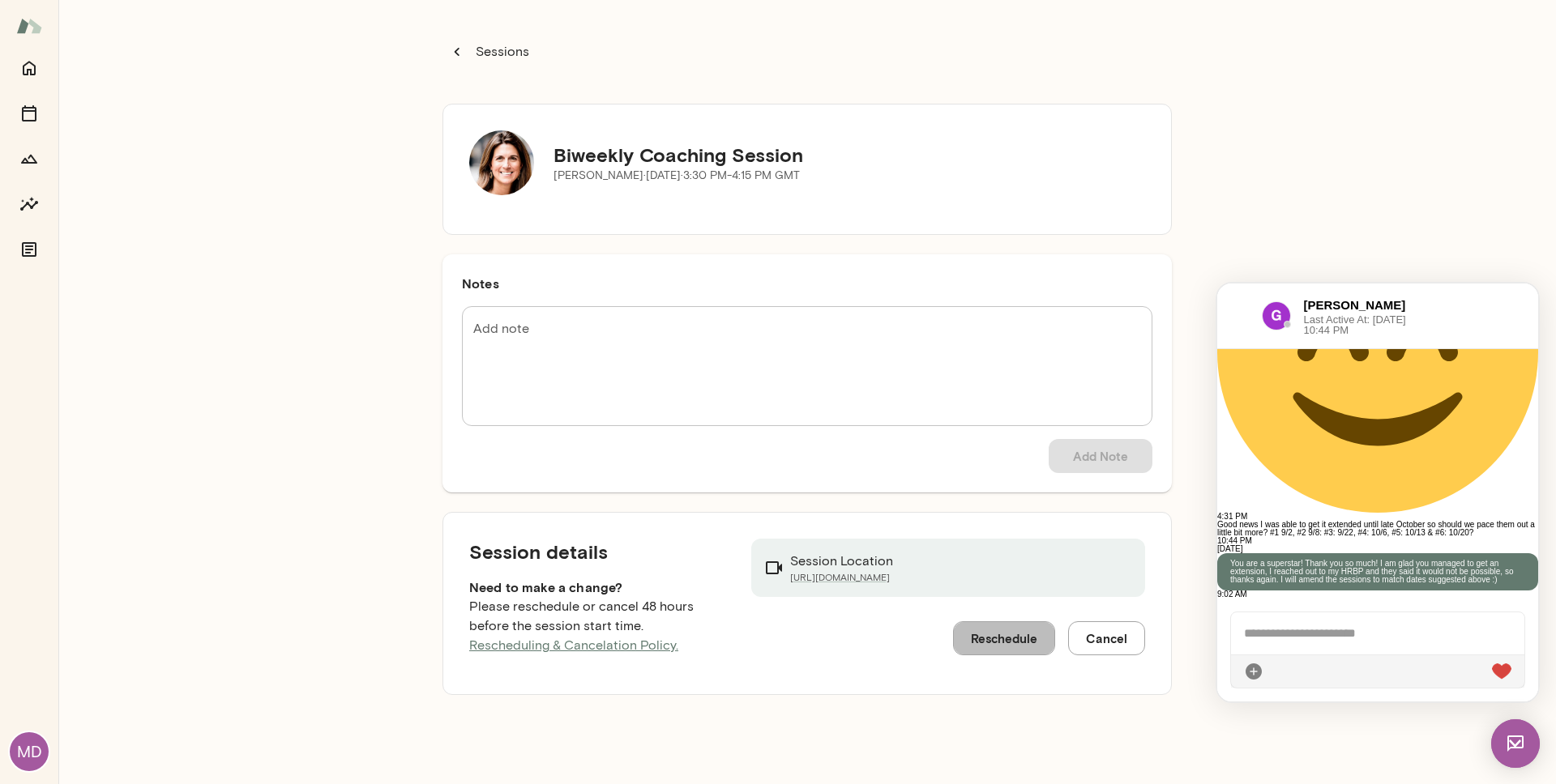
click at [1006, 595] on button "Reschedule" at bounding box center [1004, 638] width 102 height 34
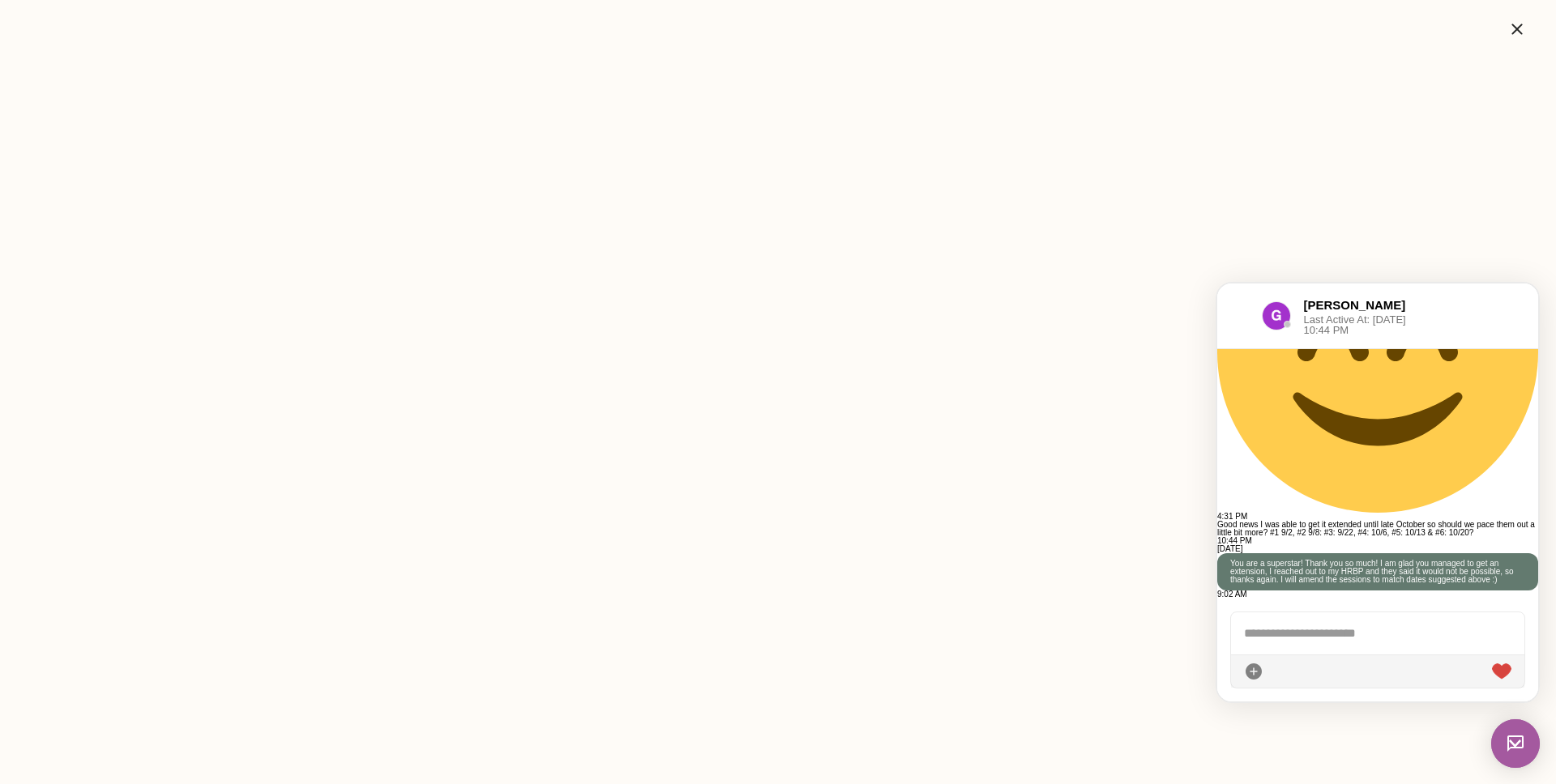
click at [1190, 37] on icon "button" at bounding box center [1517, 29] width 19 height 19
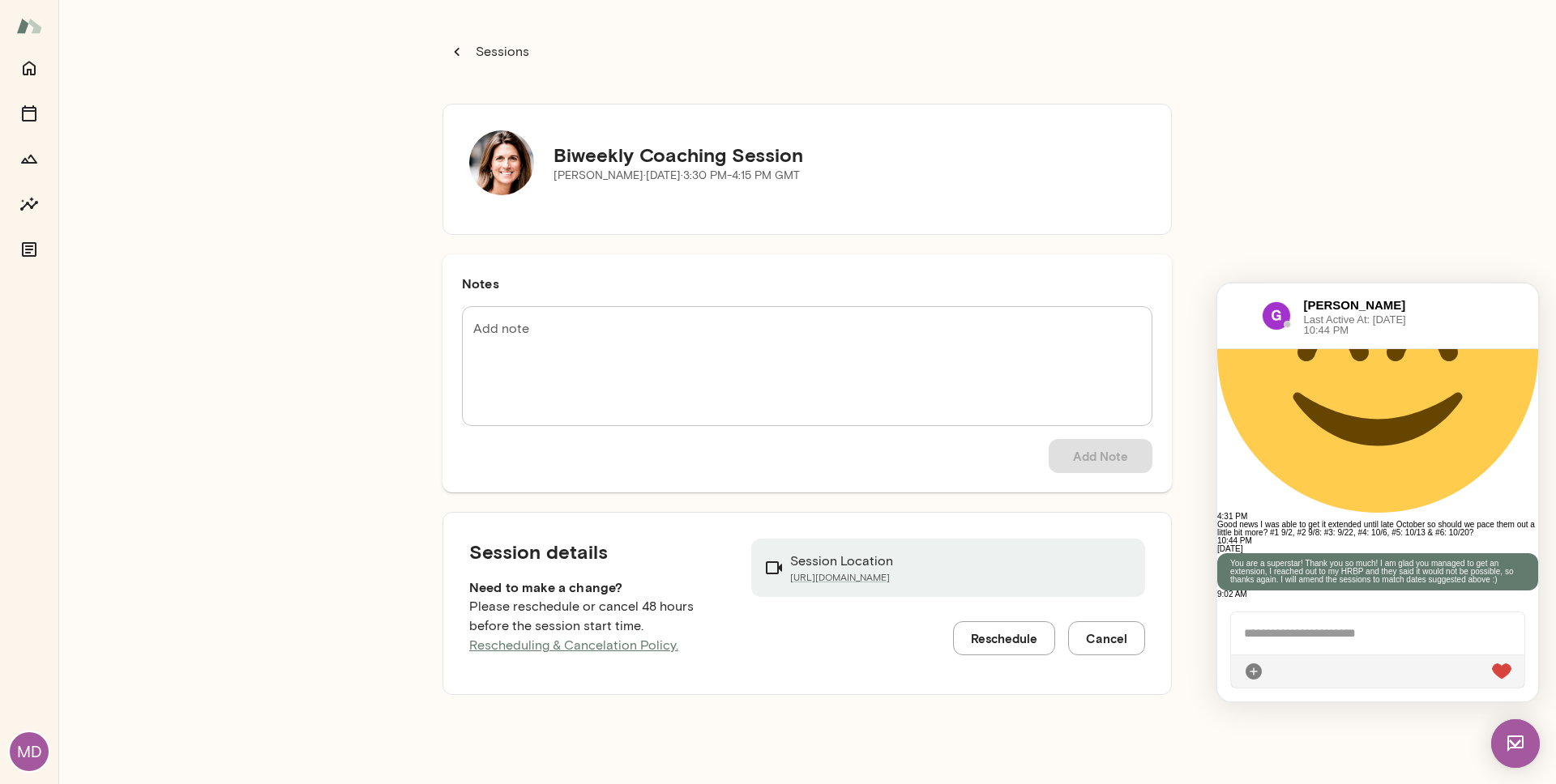
click at [453, 45] on icon "button" at bounding box center [457, 52] width 18 height 18
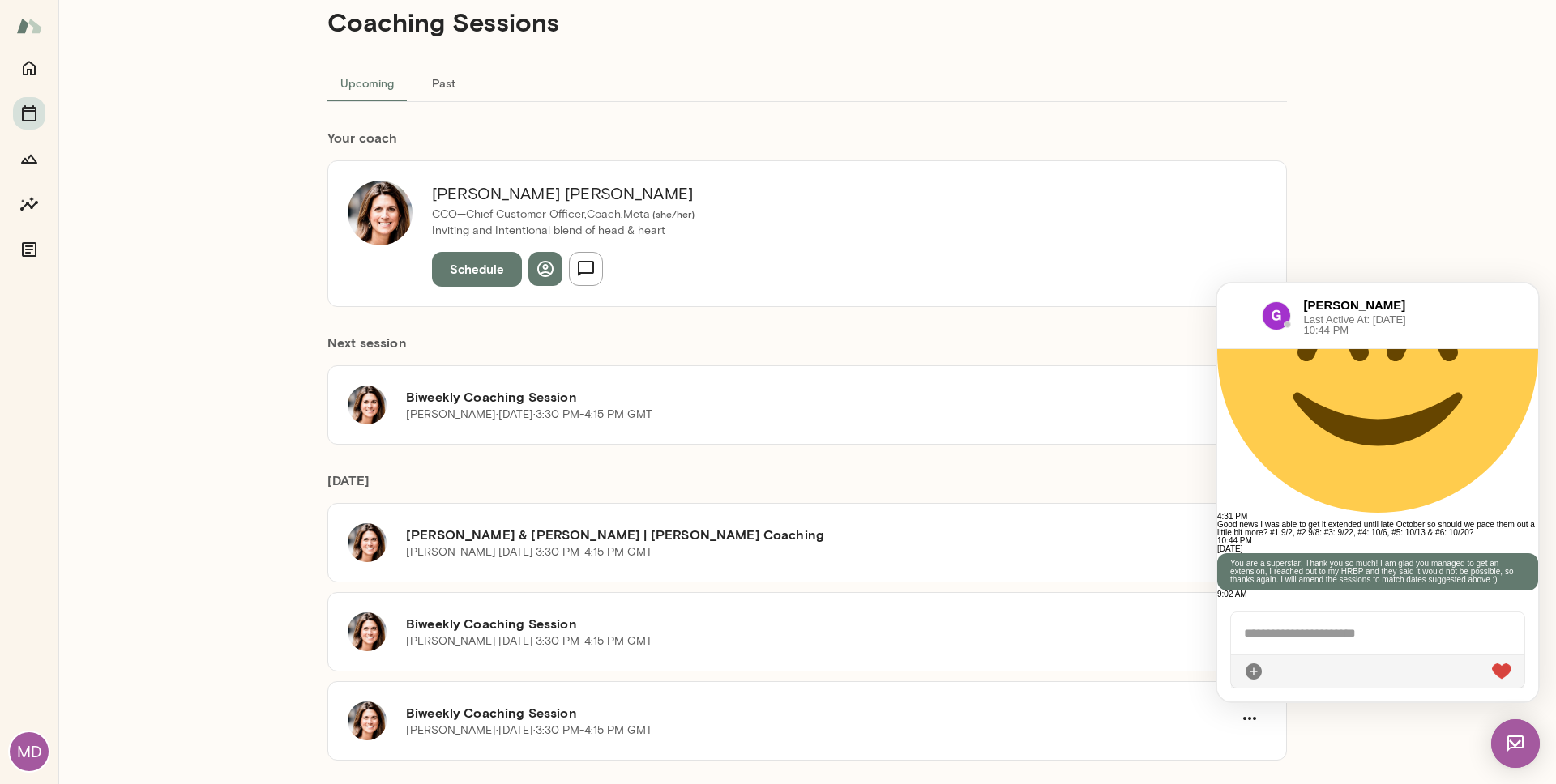
scroll to position [46, 0]
click at [785, 595] on h6 "Biweekly Coaching Session" at bounding box center [819, 622] width 827 height 19
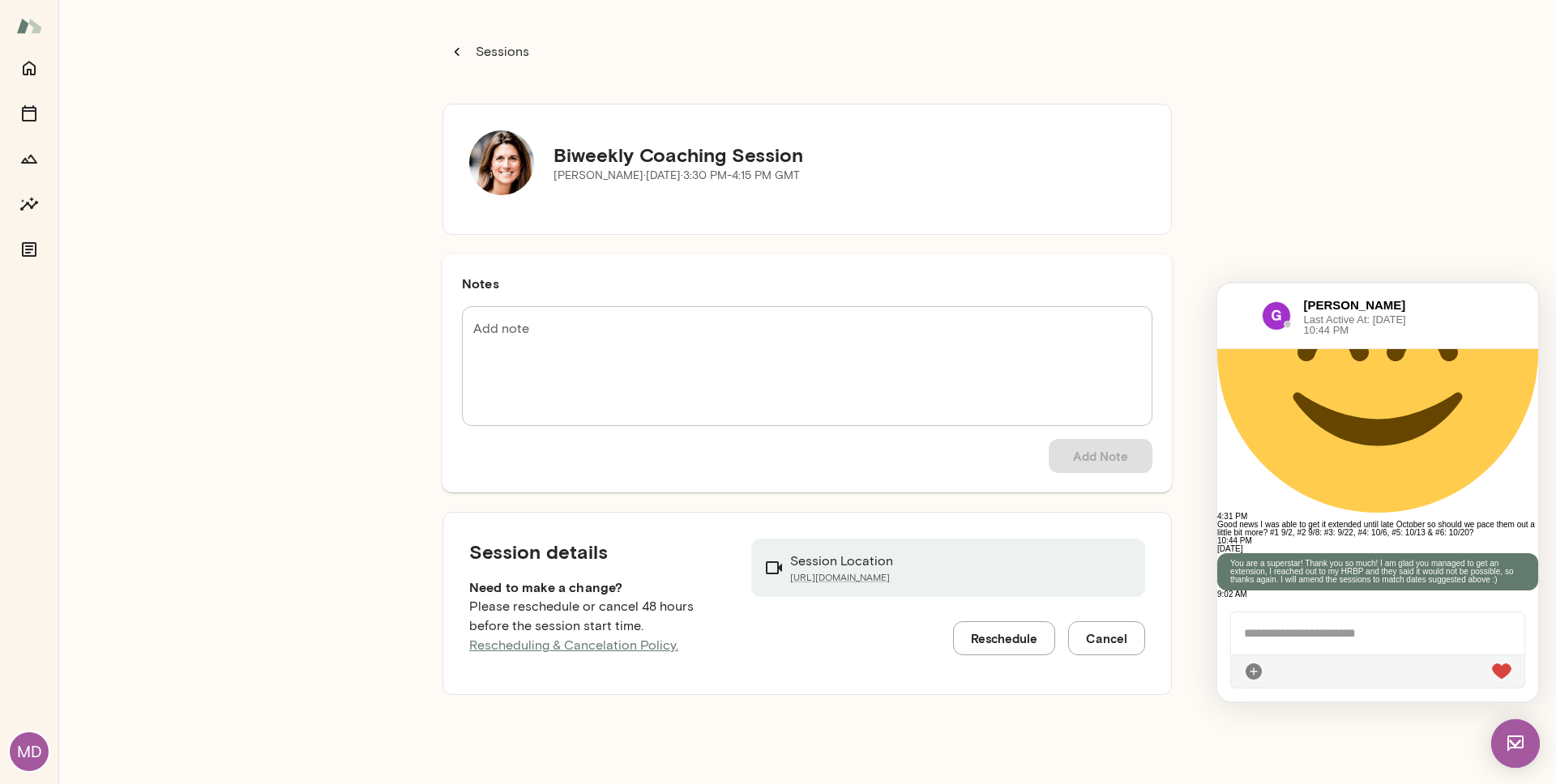
click at [1019, 595] on button "Reschedule" at bounding box center [1004, 638] width 102 height 34
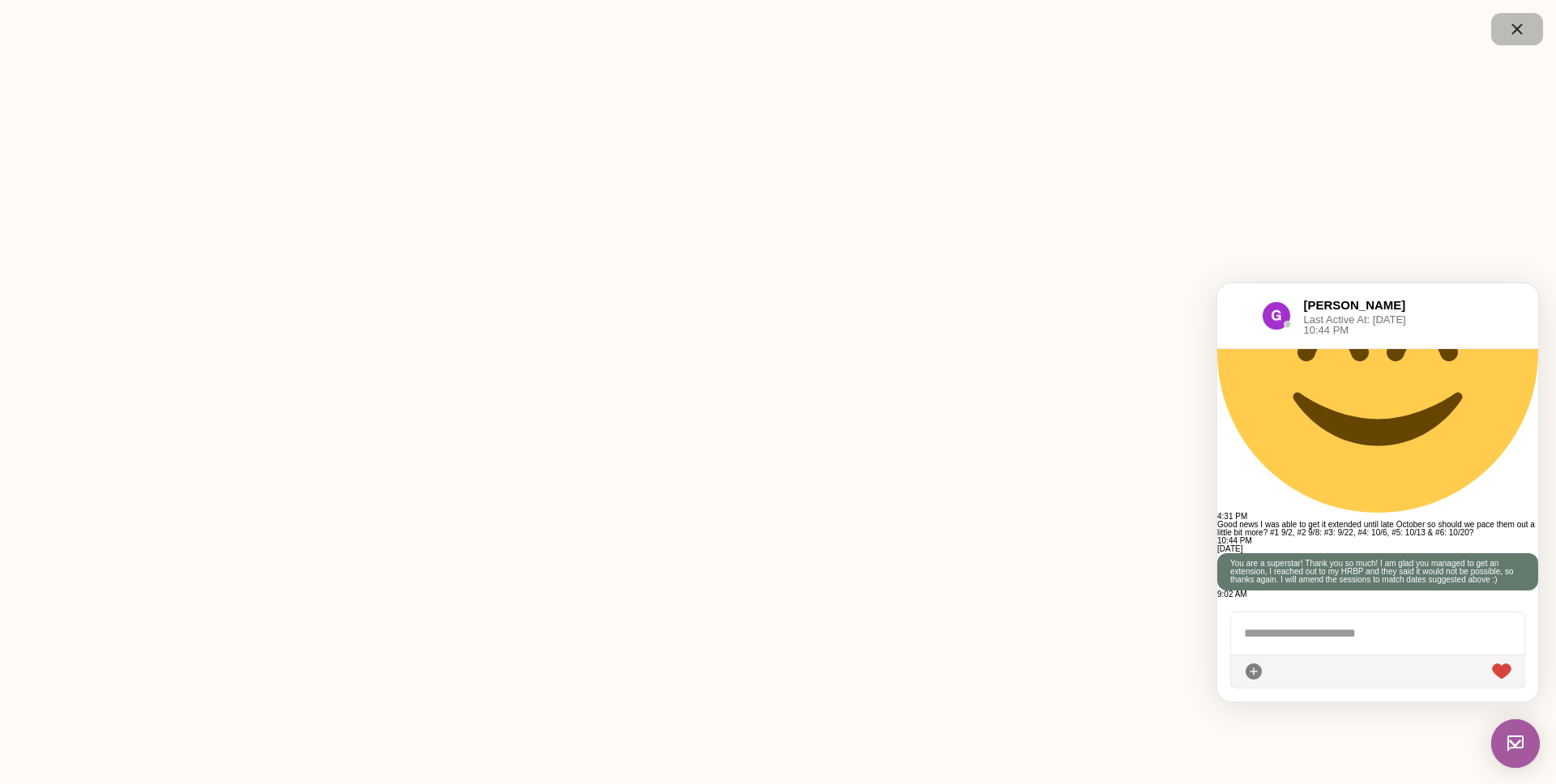
click at [1190, 26] on icon "button" at bounding box center [1516, 29] width 10 height 10
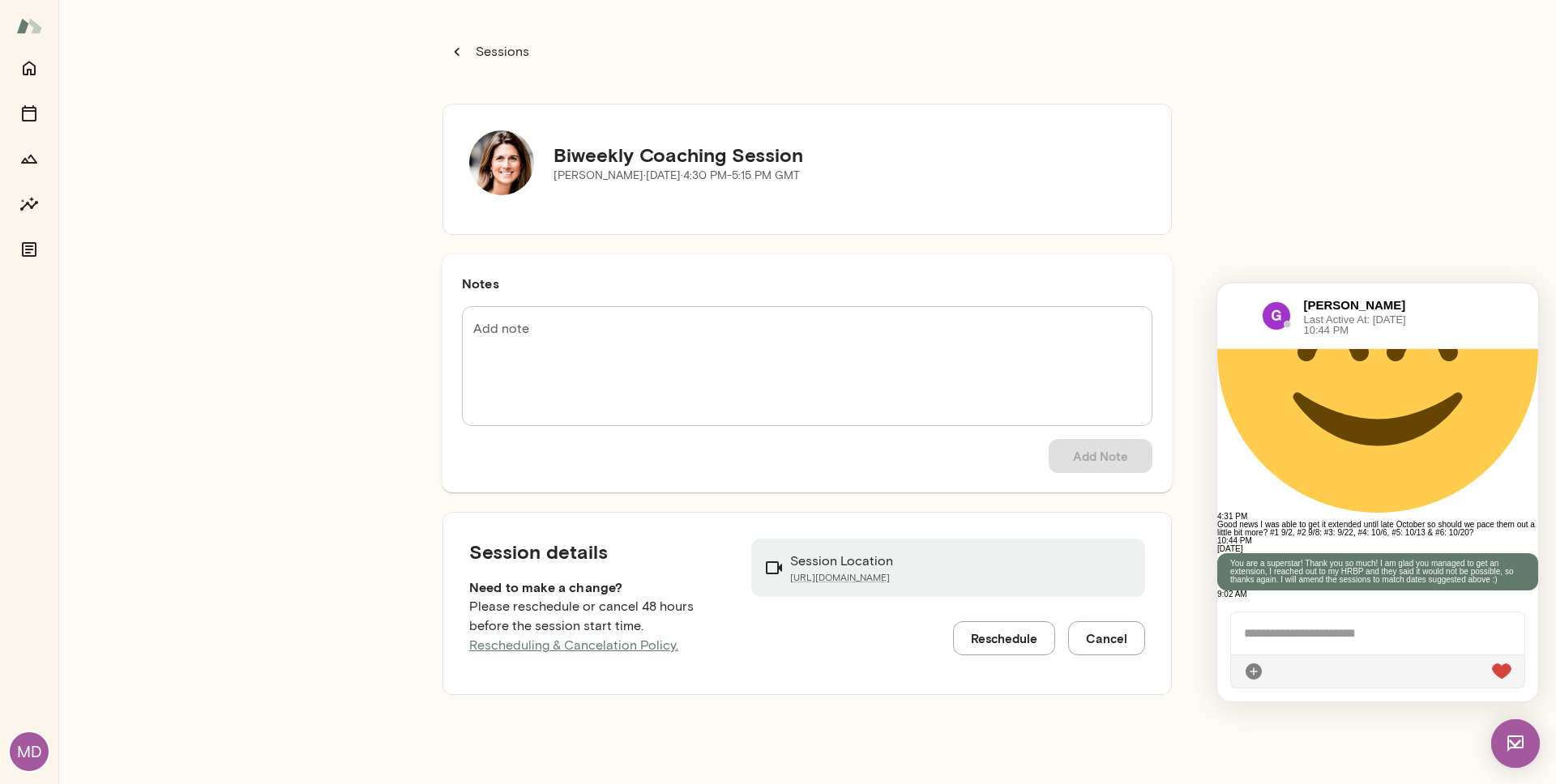
click at [472, 48] on p "Sessions" at bounding box center [501, 52] width 57 height 19
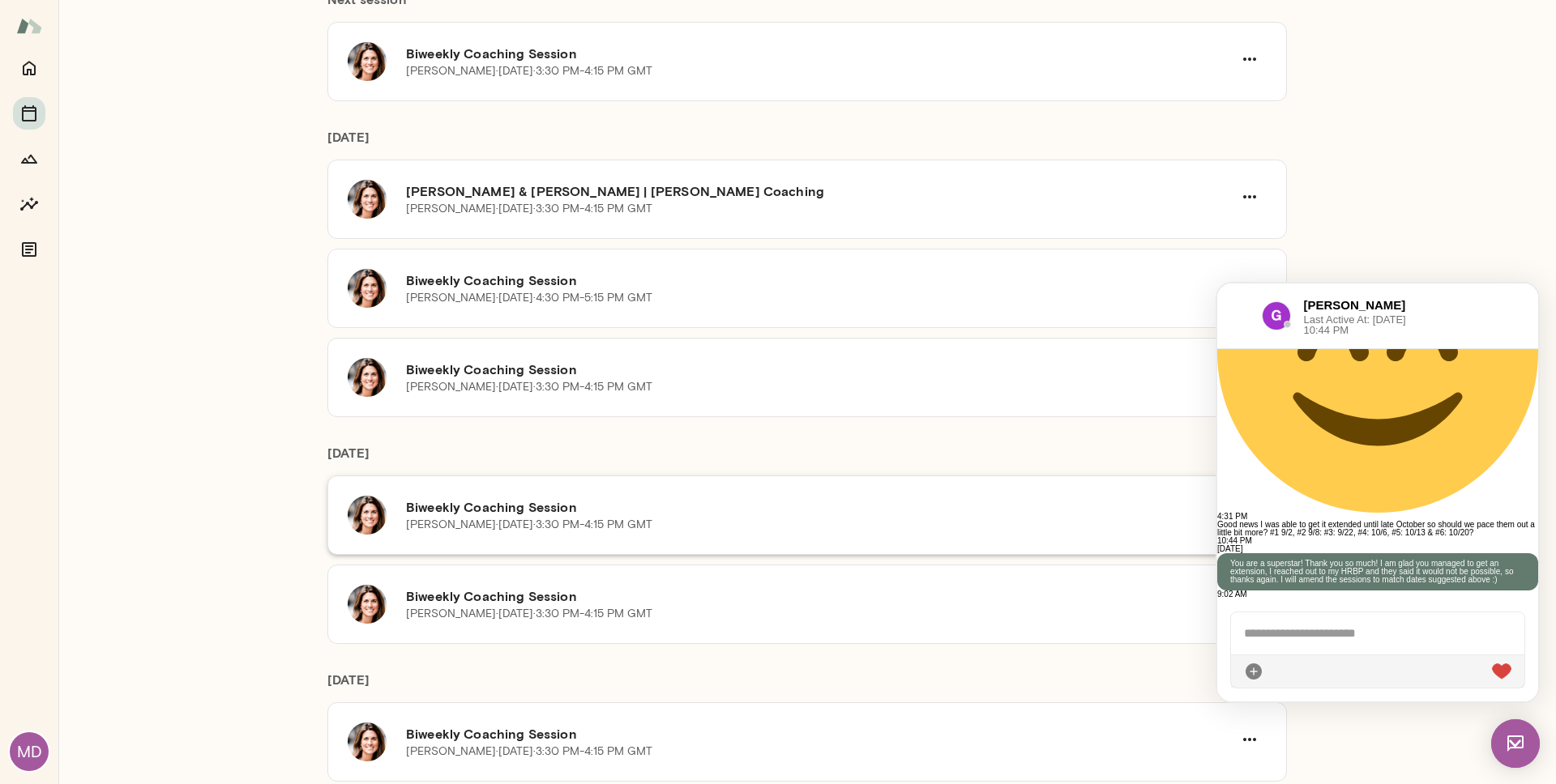
scroll to position [390, 0]
click at [641, 364] on h6 "Biweekly Coaching Session" at bounding box center [819, 368] width 827 height 19
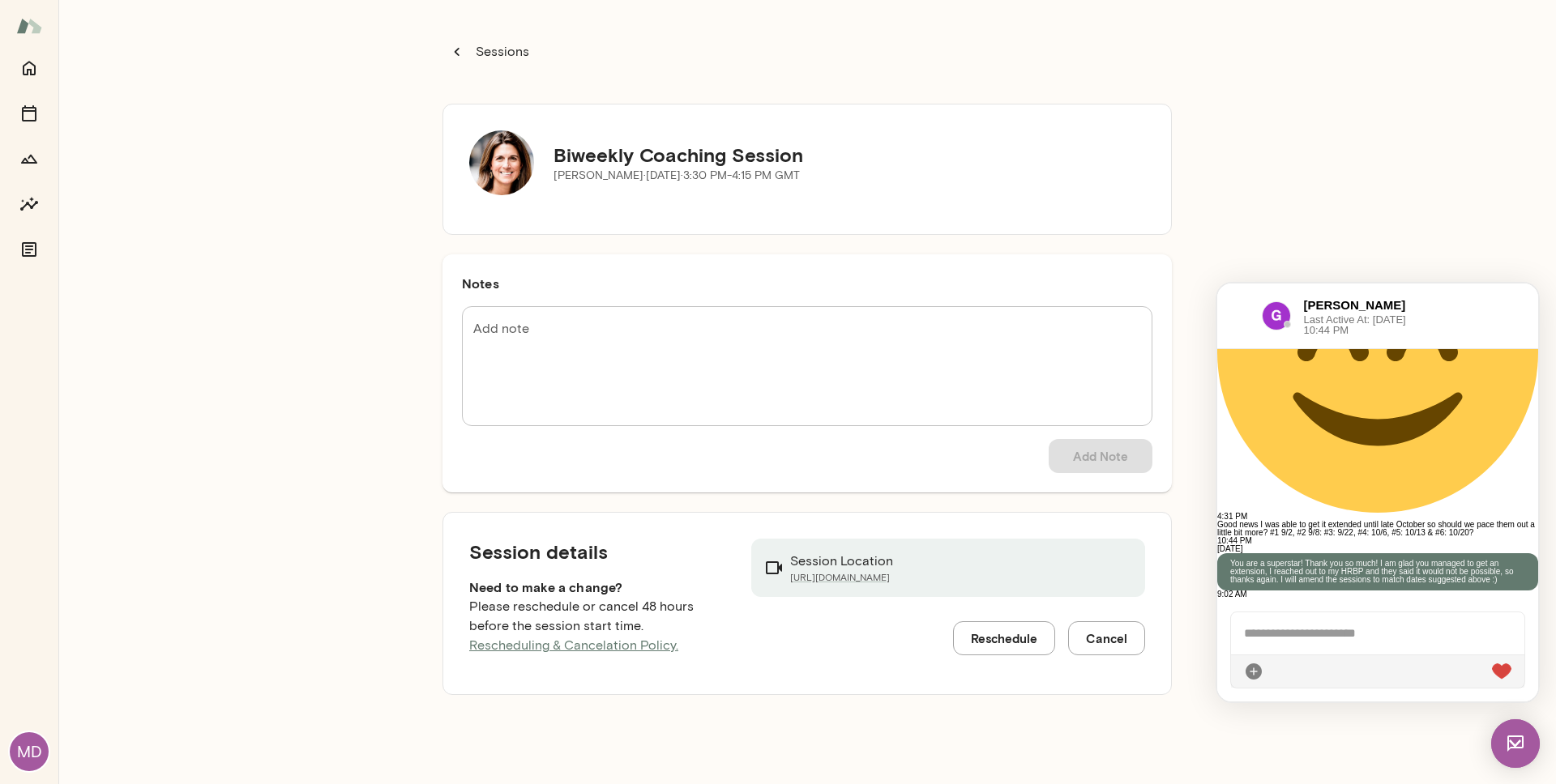
click at [1002, 595] on button "Reschedule" at bounding box center [1004, 638] width 102 height 34
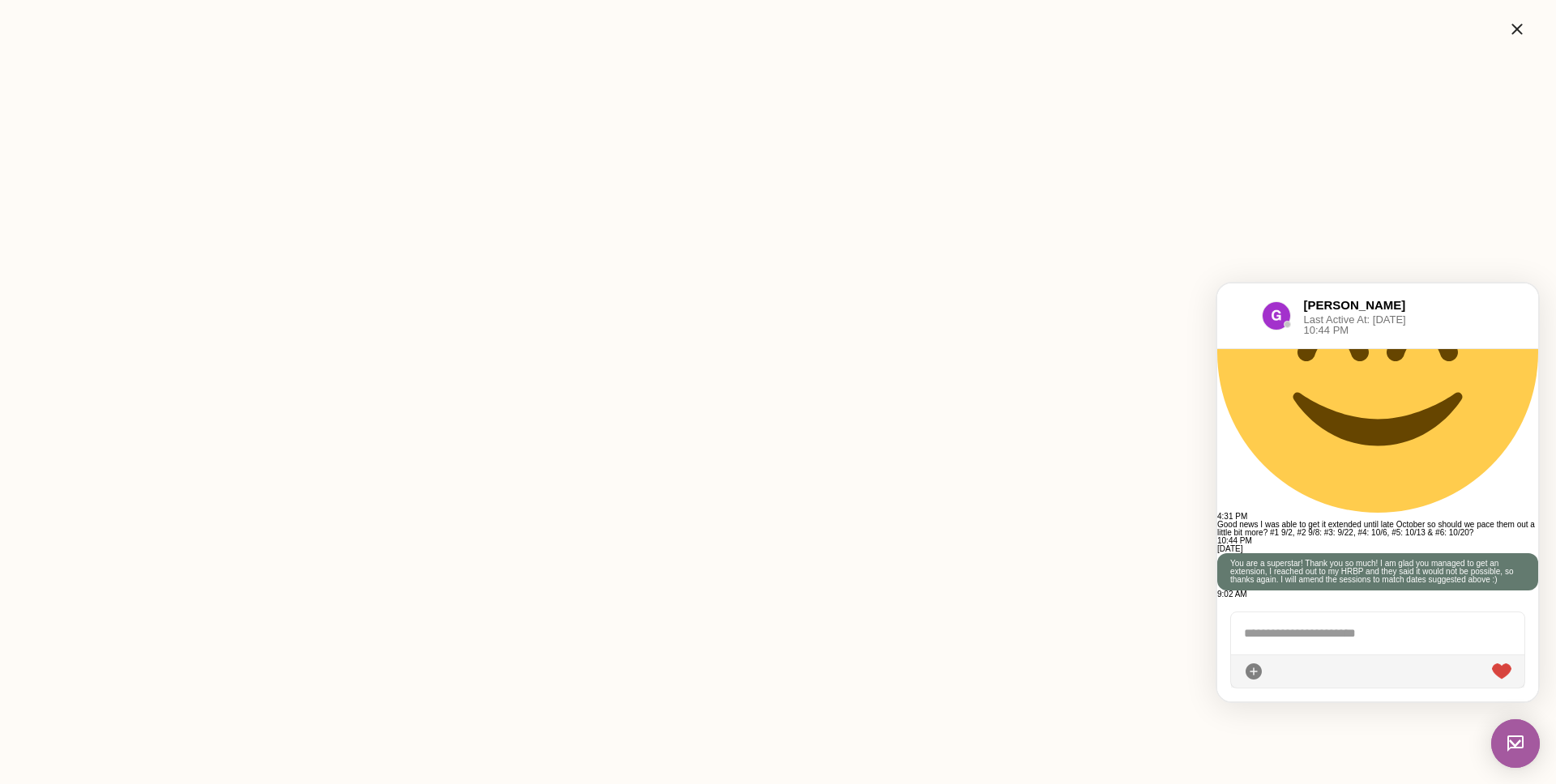
click at [1190, 29] on icon "button" at bounding box center [1517, 29] width 19 height 19
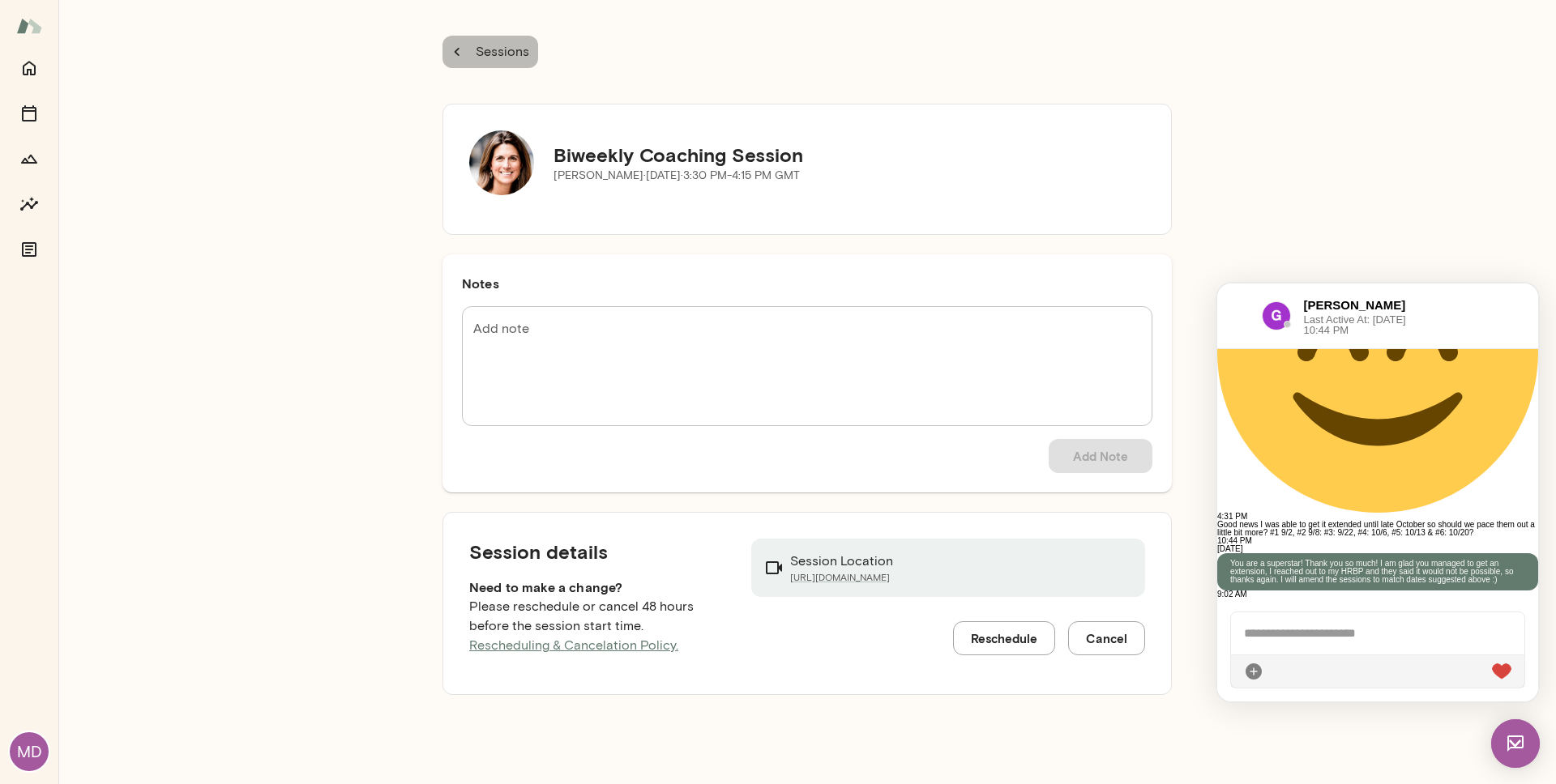
click at [513, 45] on p "Sessions" at bounding box center [501, 52] width 57 height 19
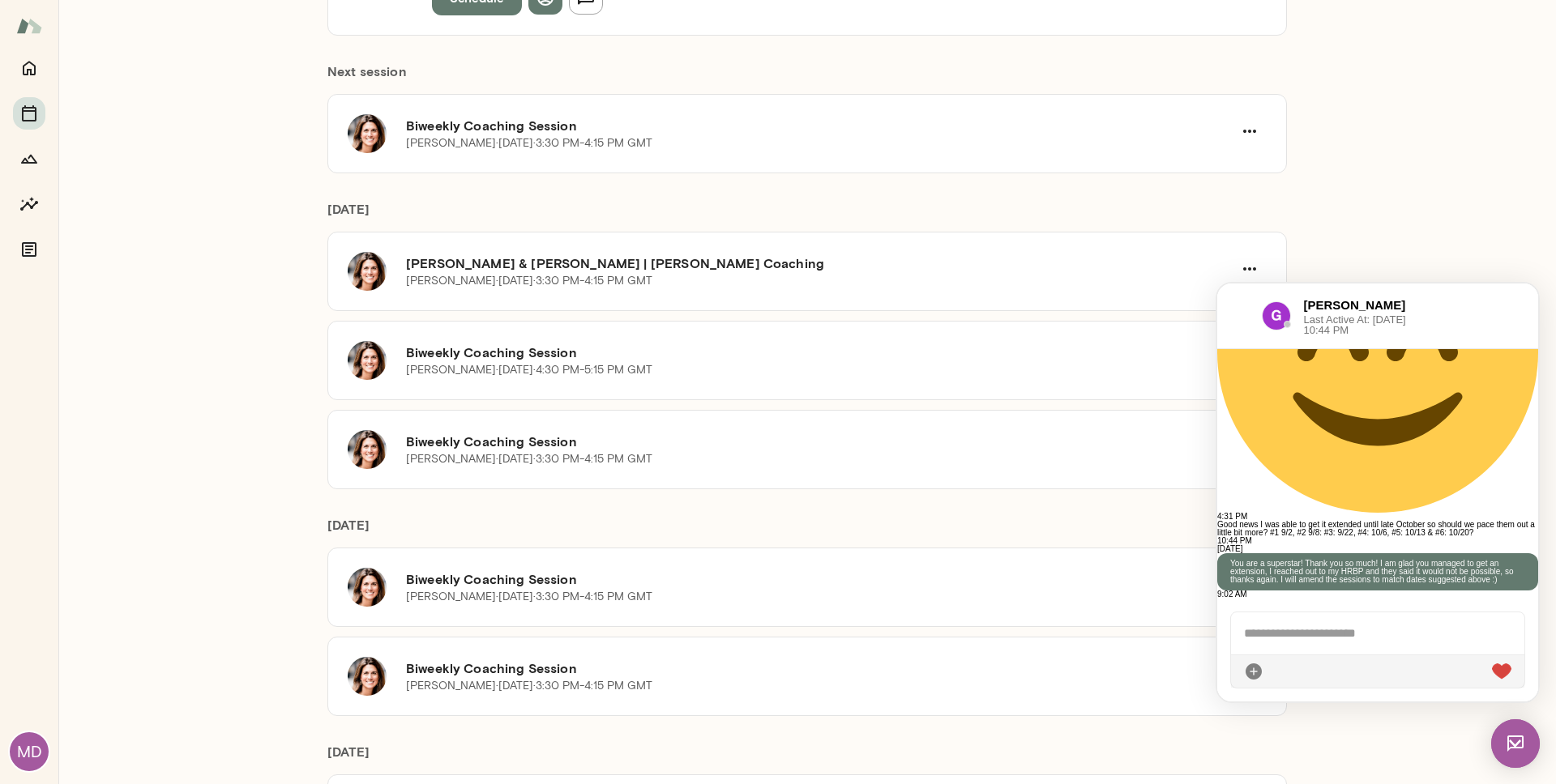
scroll to position [303, 0]
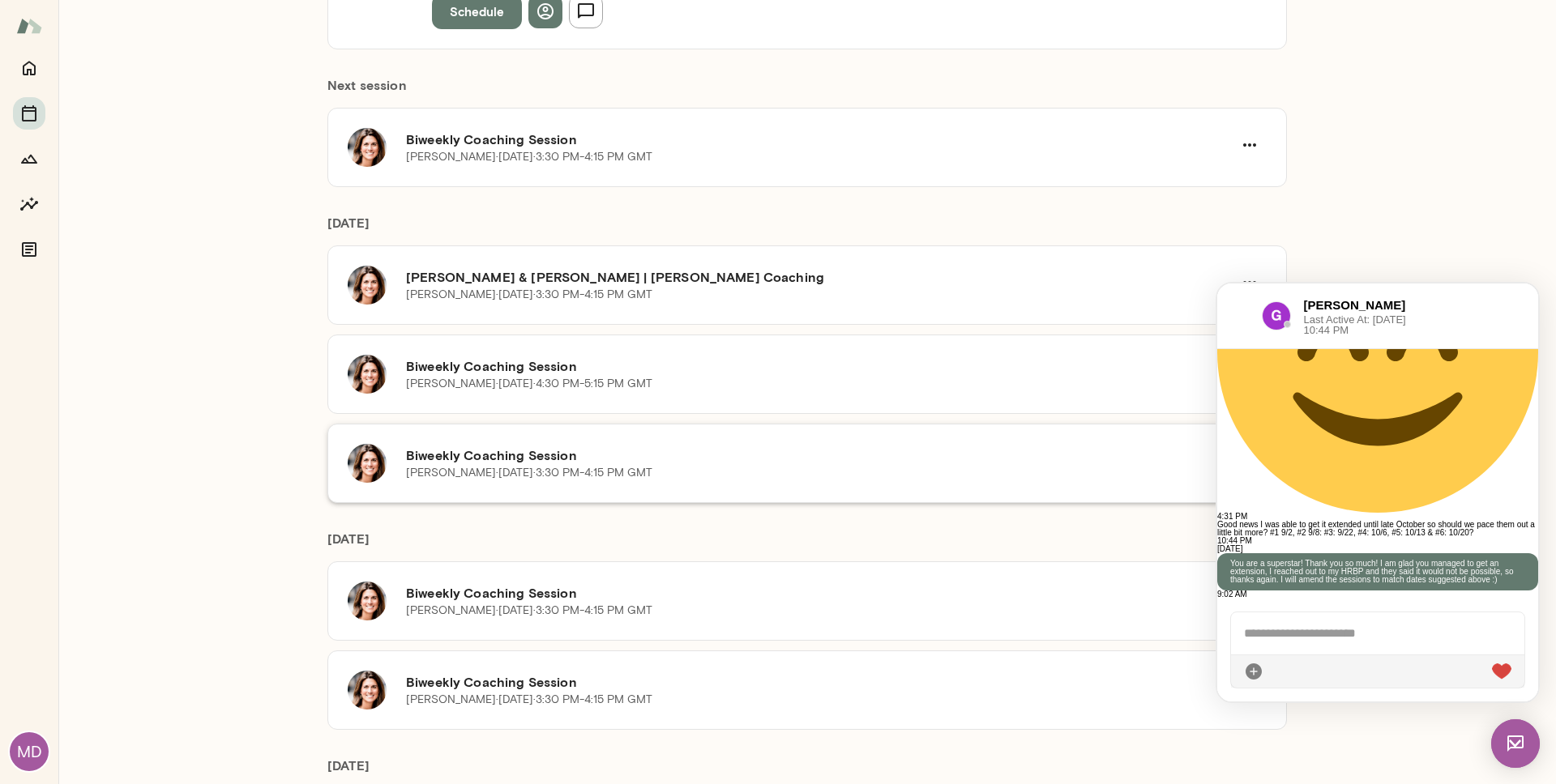
click at [819, 465] on div "Gwen Throckmorton · Mon, Sep 29 · 3:30 PM-4:15 PM GMT" at bounding box center [819, 473] width 827 height 16
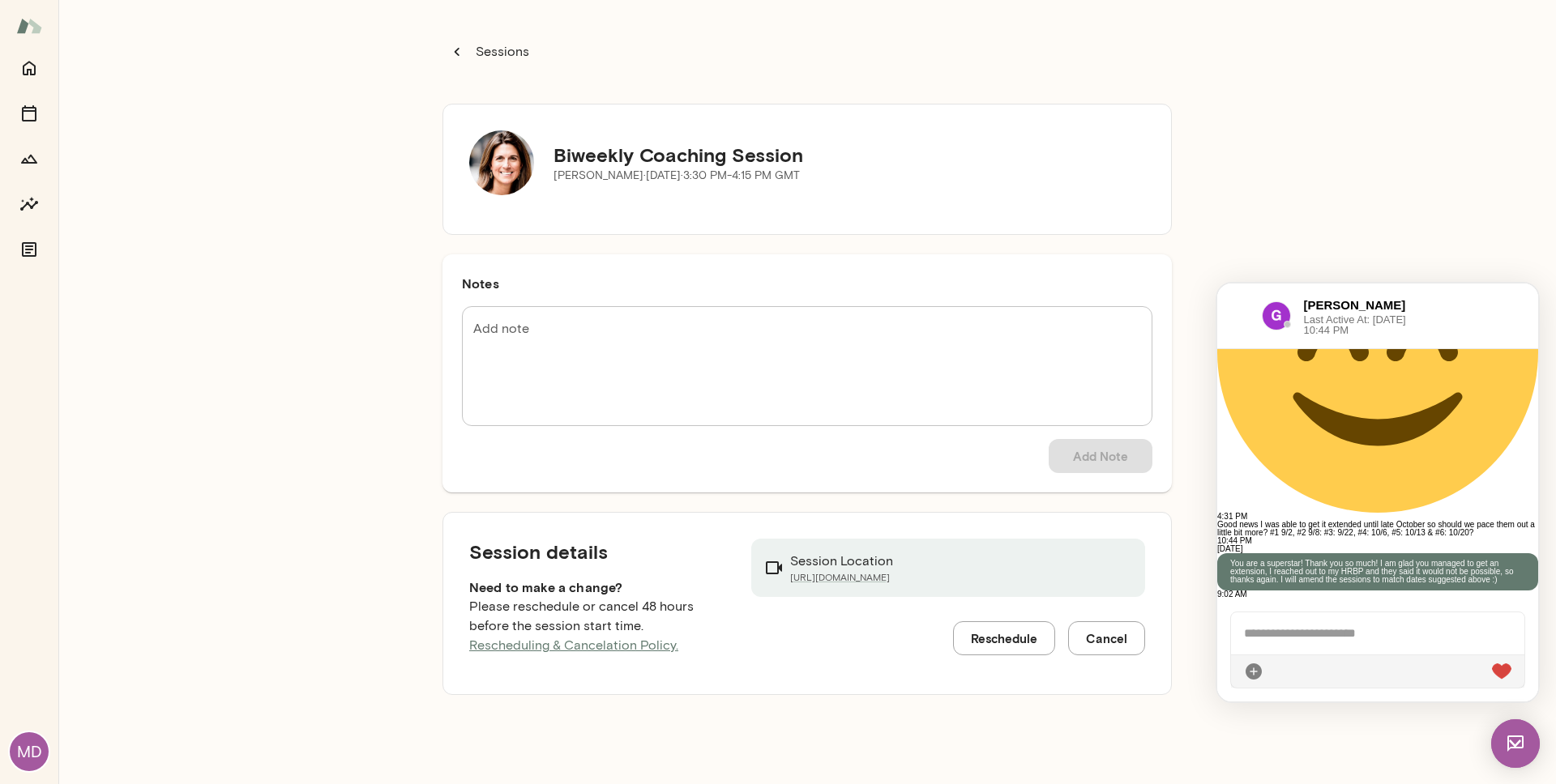
click at [983, 595] on button "Reschedule" at bounding box center [1004, 638] width 102 height 34
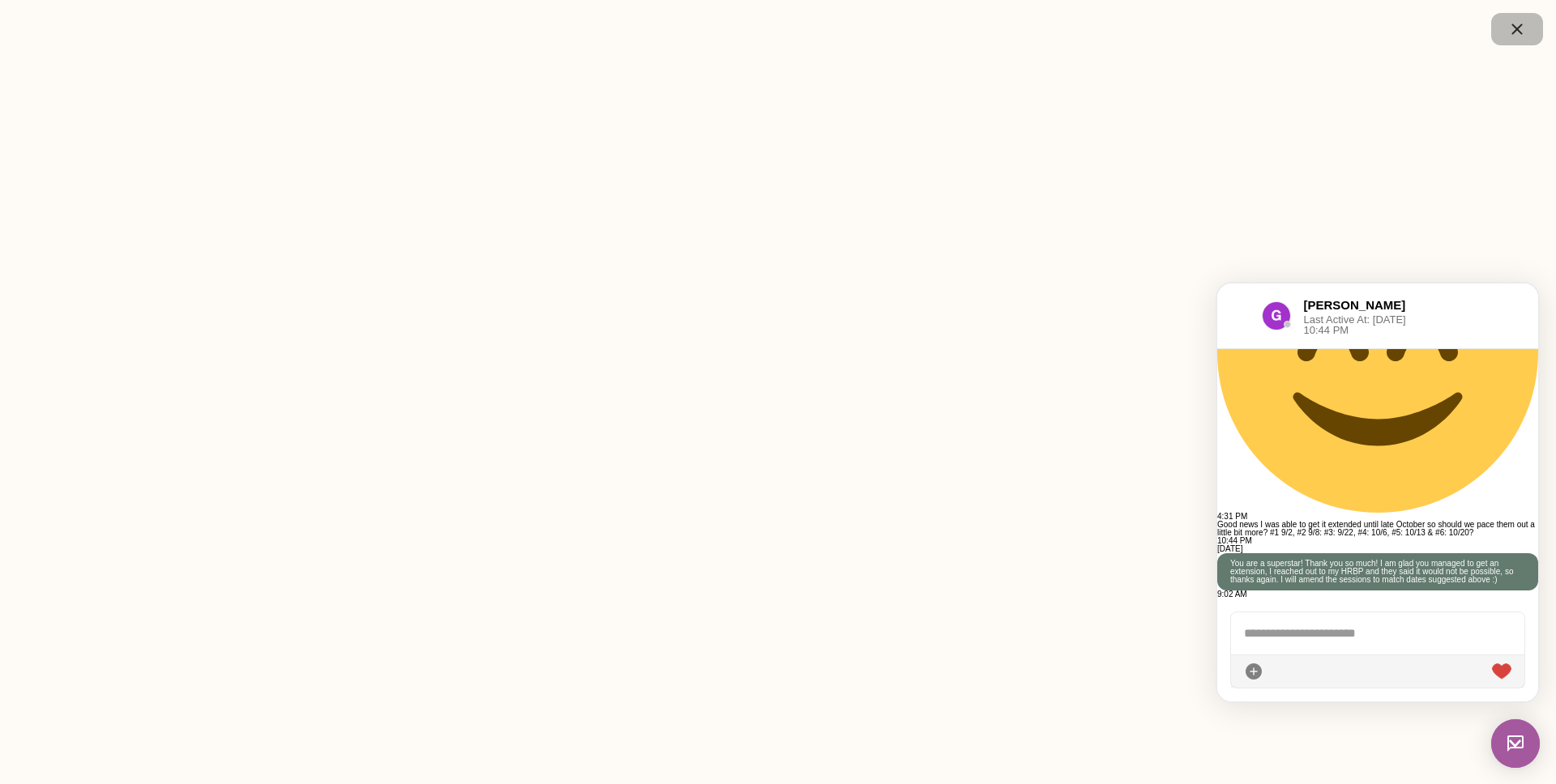
click at [1190, 27] on button "button" at bounding box center [1517, 29] width 52 height 32
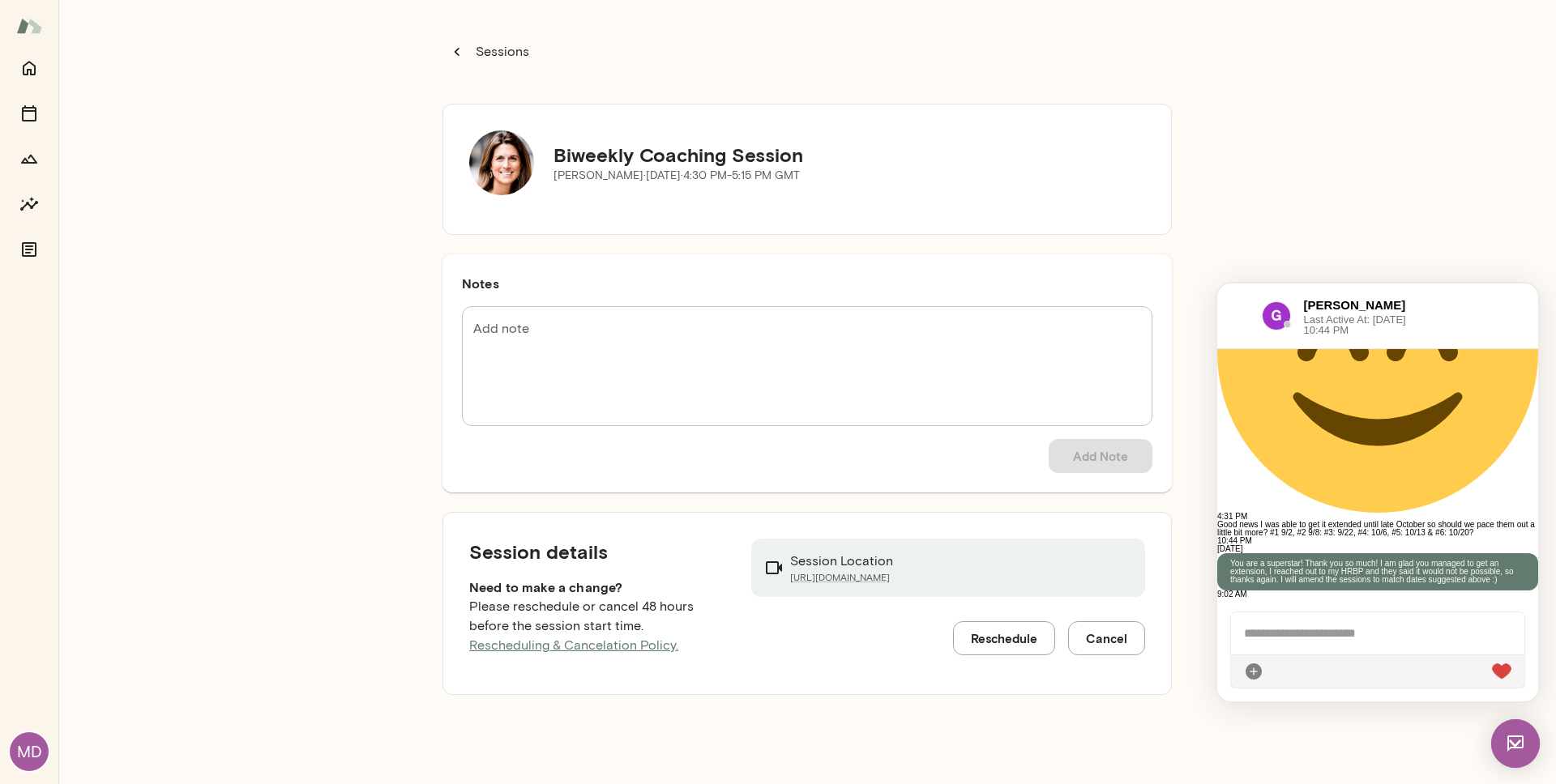
click at [1190, 595] on div at bounding box center [1377, 671] width 293 height 33
click at [1190, 595] on div at bounding box center [1377, 633] width 293 height 42
click at [464, 53] on icon "button" at bounding box center [457, 52] width 18 height 18
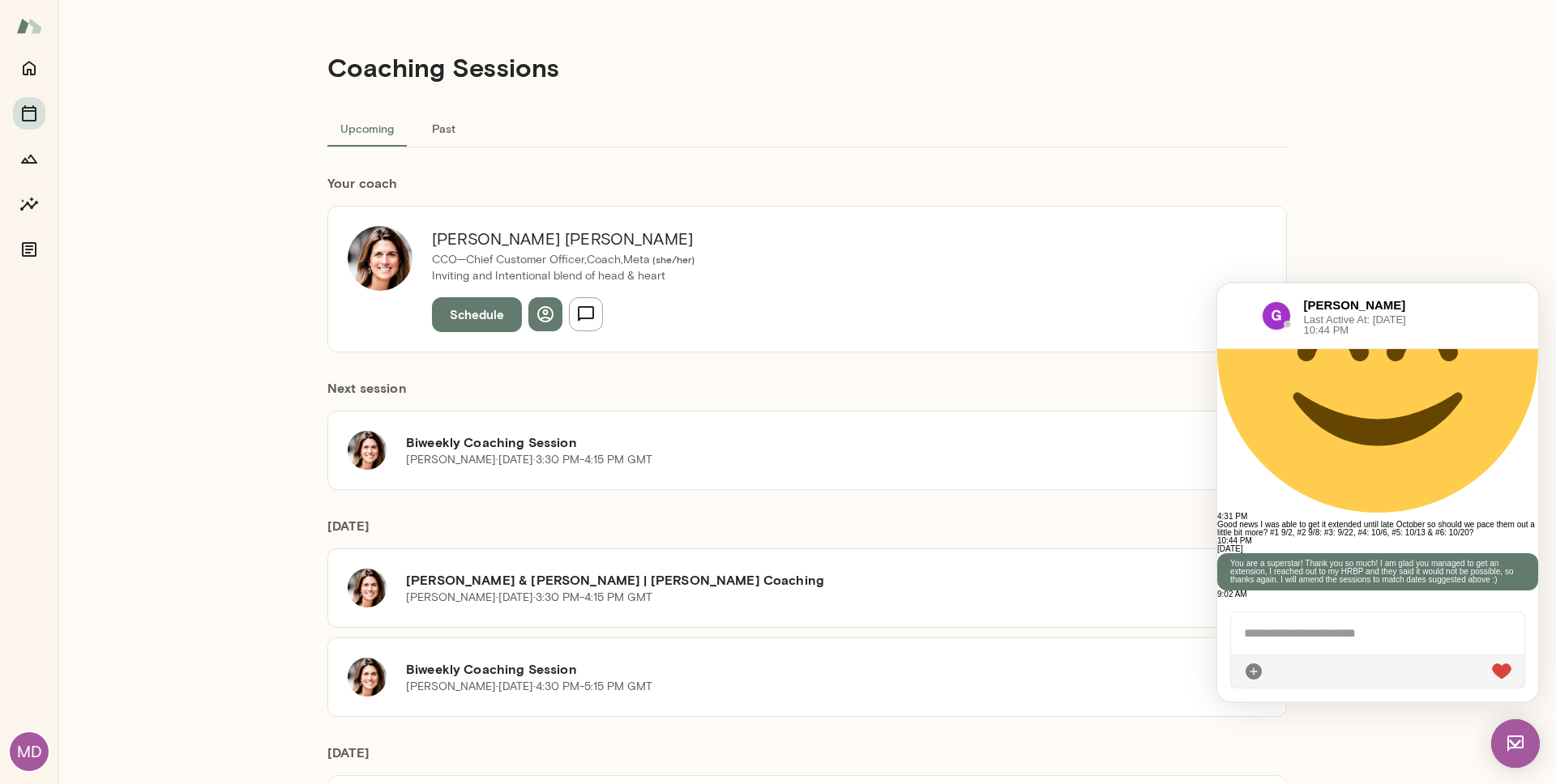
click at [1190, 595] on div at bounding box center [1377, 633] width 293 height 42
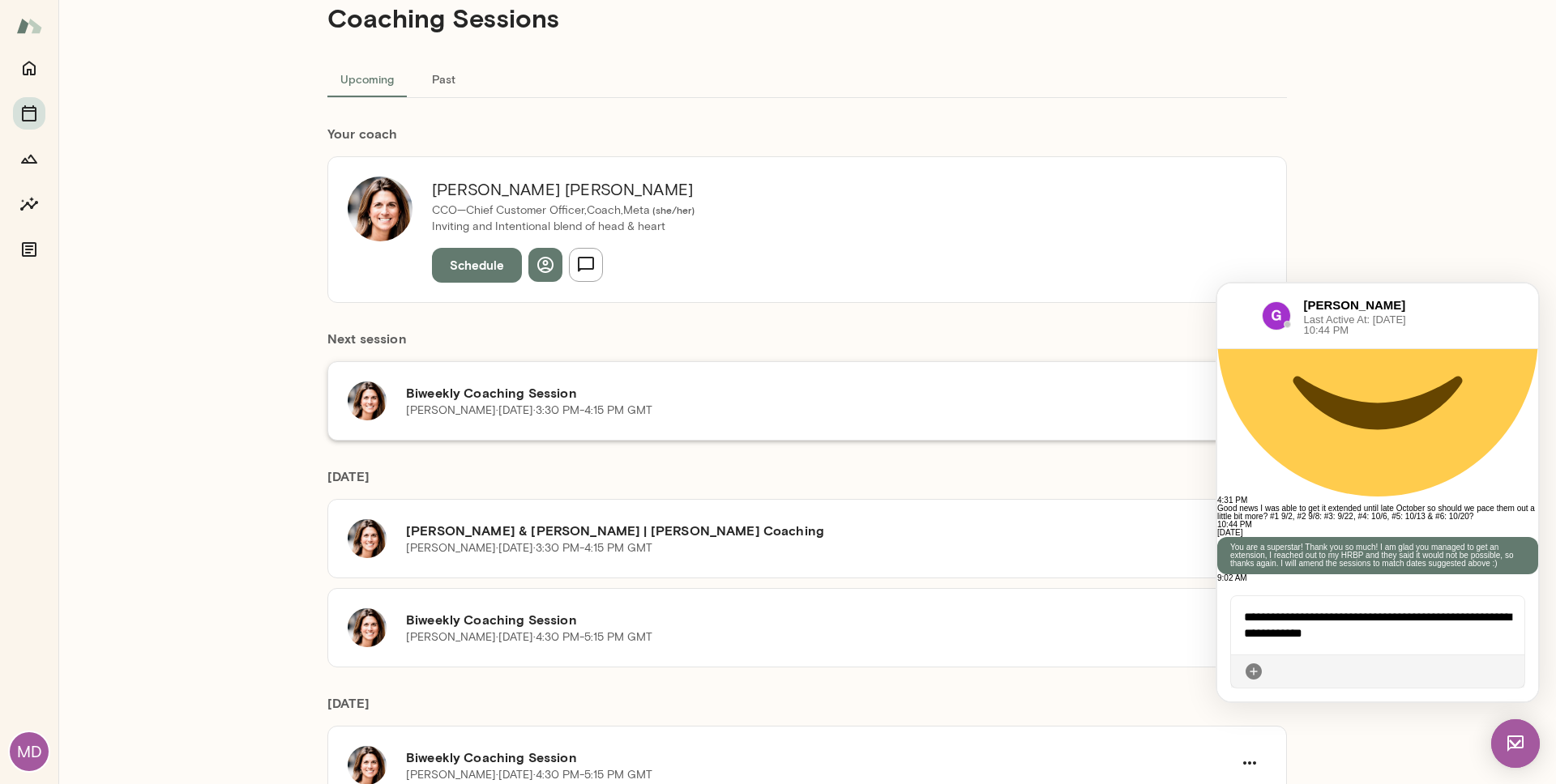
scroll to position [214, 0]
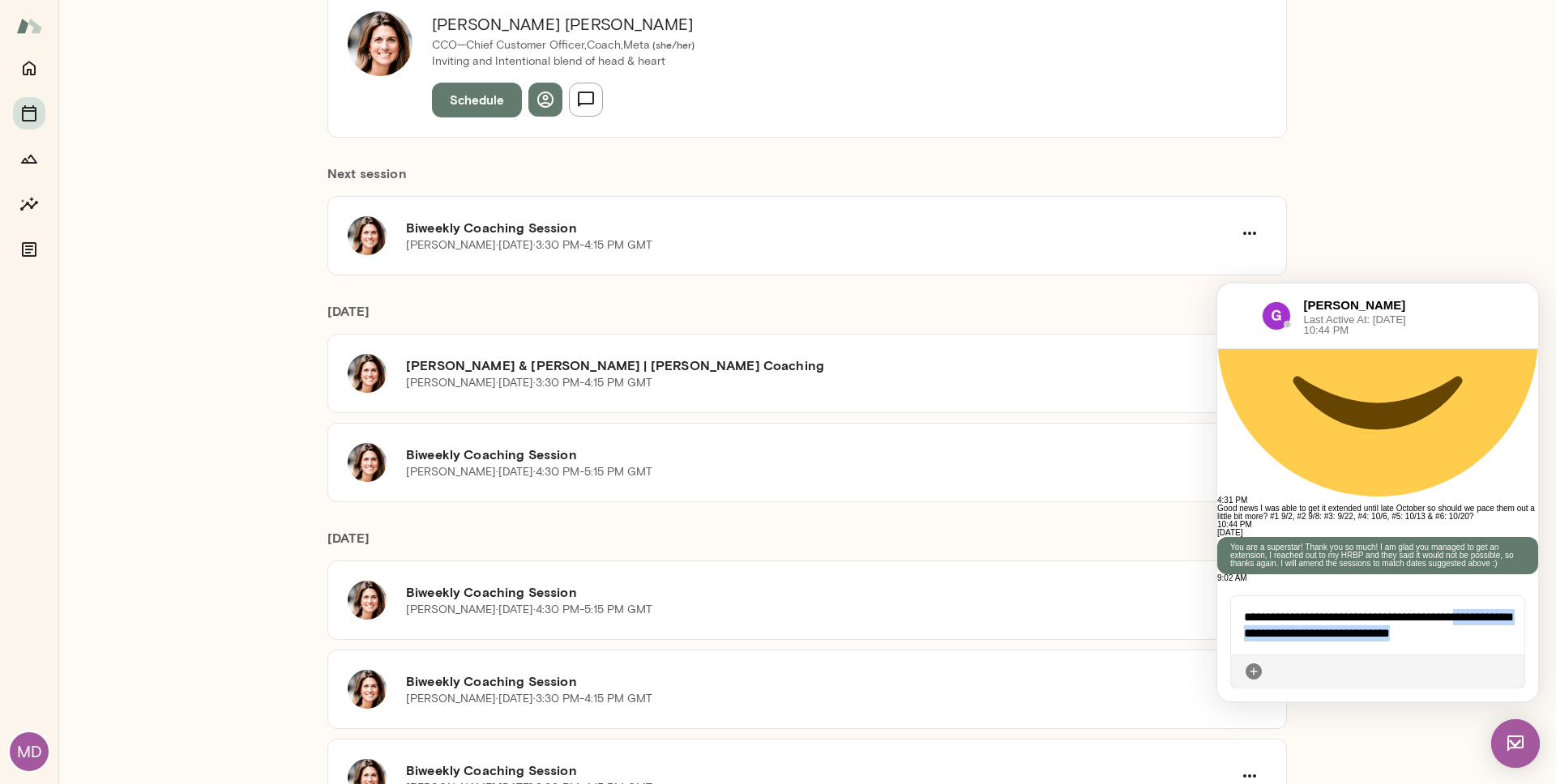
drag, startPoint x: 1486, startPoint y: 635, endPoint x: 1245, endPoint y: 630, distance: 241.1
click at [1190, 595] on div "**********" at bounding box center [1377, 625] width 293 height 58
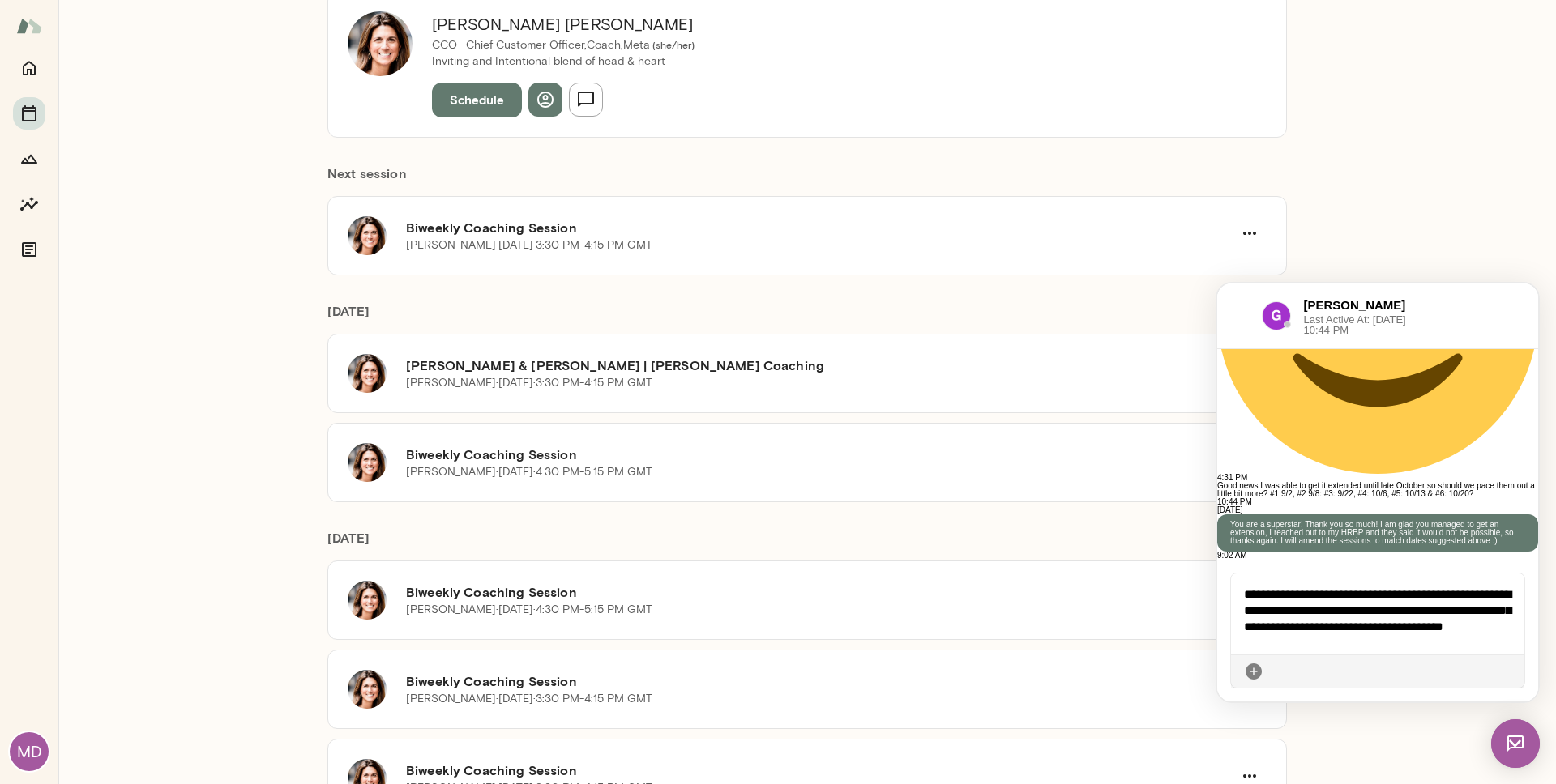
click at [1190, 595] on icon at bounding box center [1511, 672] width 0 height 0
